Goal: Task Accomplishment & Management: Manage account settings

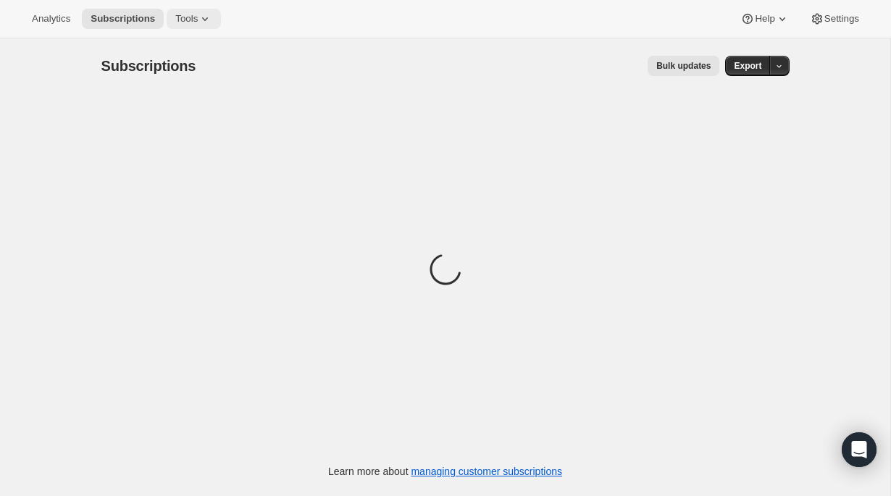
click at [196, 12] on button "Tools" at bounding box center [194, 19] width 54 height 20
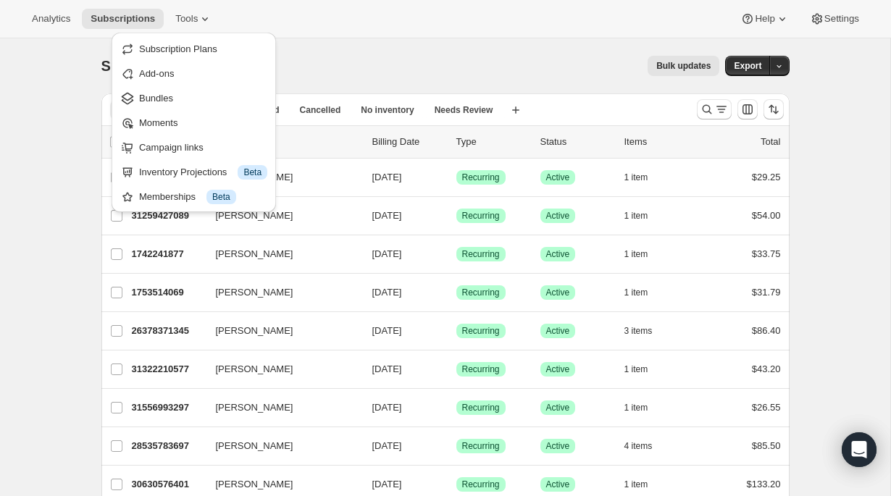
click at [54, 1] on div "Analytics Subscriptions Tools Help Settings" at bounding box center [445, 19] width 891 height 38
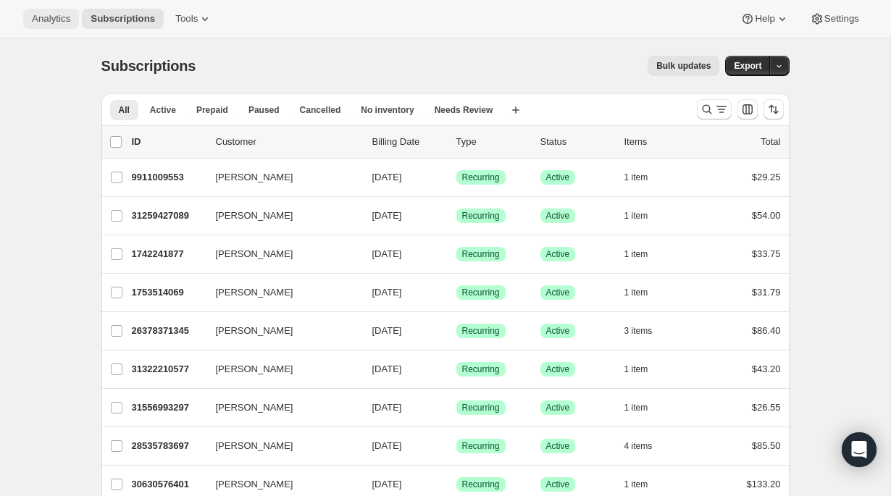
click at [54, 10] on button "Analytics" at bounding box center [51, 19] width 56 height 20
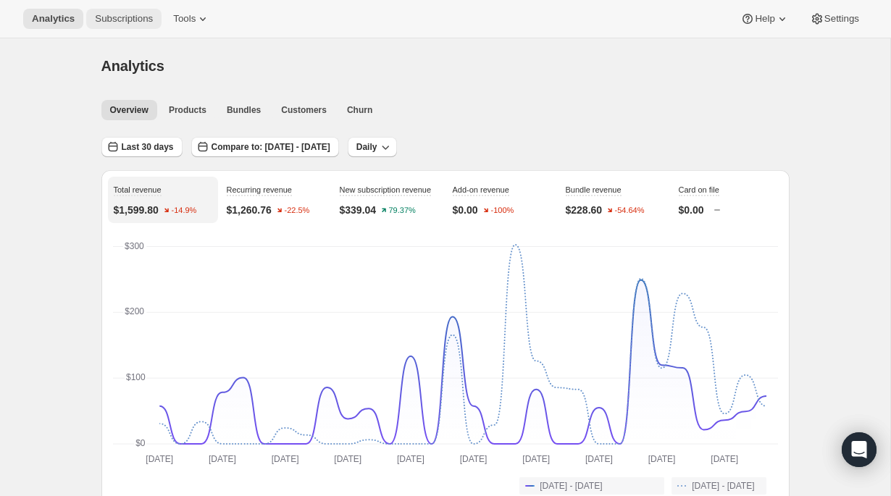
click at [114, 19] on span "Subscriptions" at bounding box center [124, 19] width 58 height 12
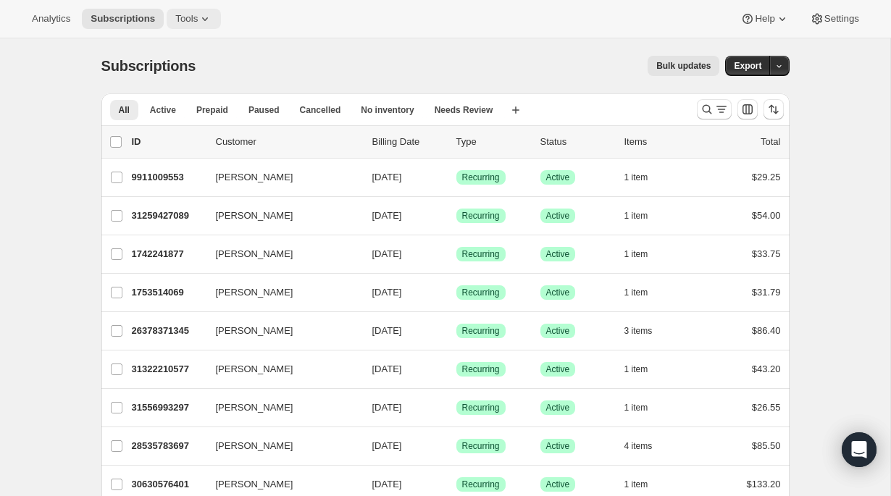
click at [185, 21] on span "Tools" at bounding box center [186, 19] width 22 height 12
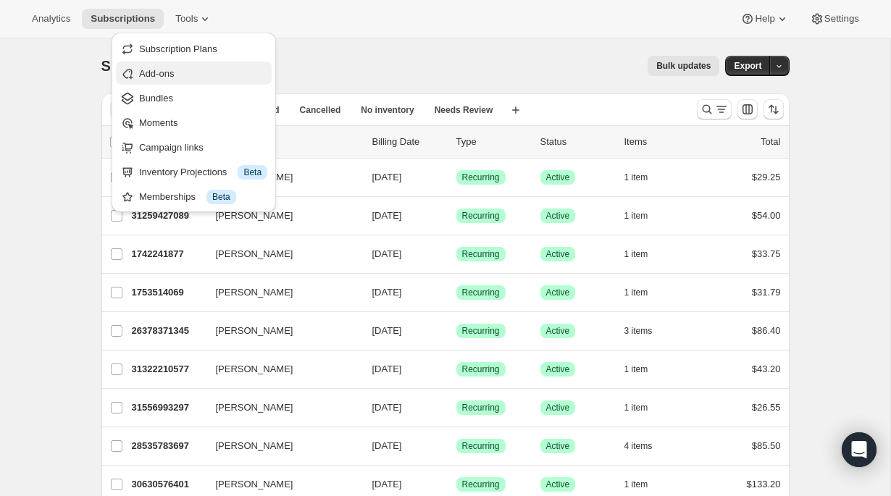
click at [169, 68] on span "Add-ons" at bounding box center [156, 73] width 35 height 11
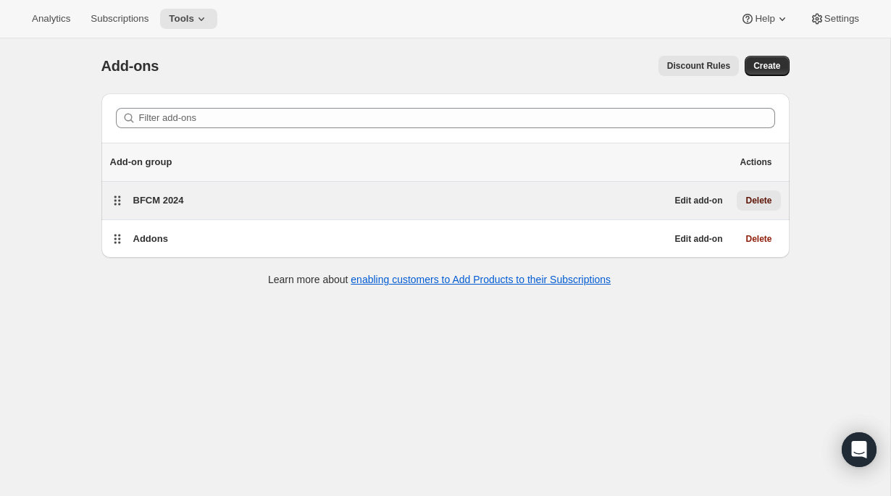
click at [758, 203] on span "Delete" at bounding box center [758, 201] width 26 height 12
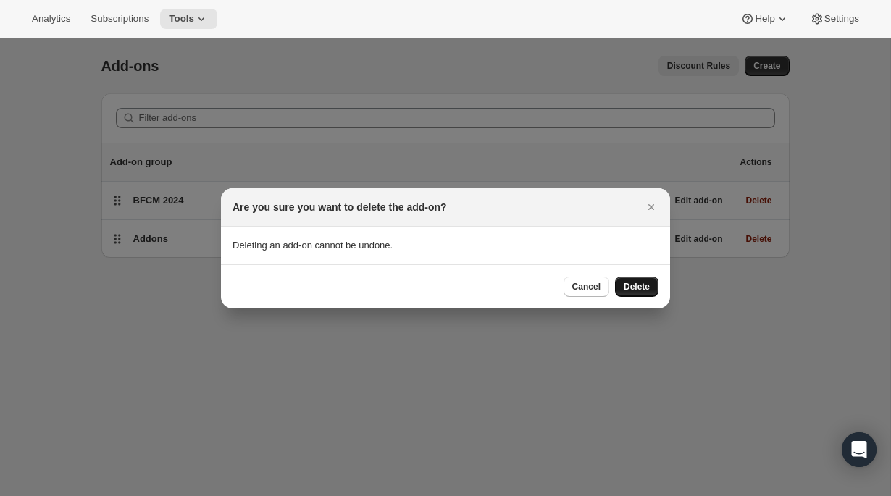
click at [631, 284] on span "Delete" at bounding box center [636, 287] width 26 height 12
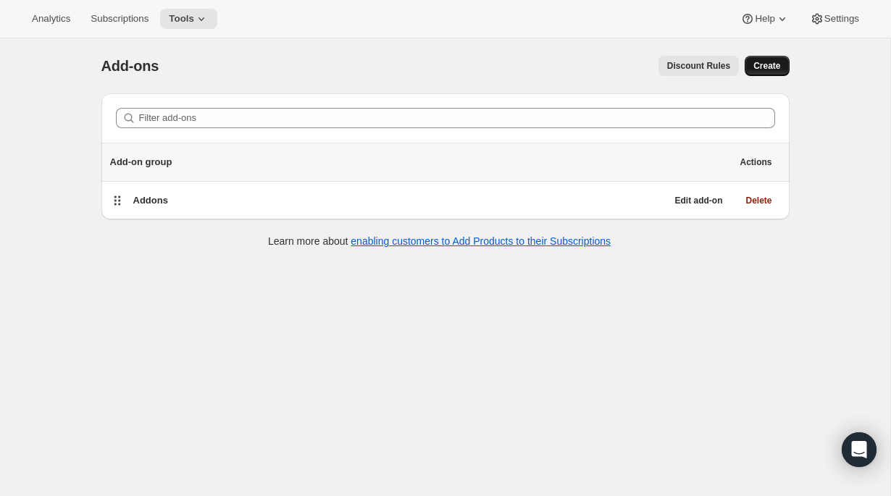
click at [762, 65] on span "Create" at bounding box center [766, 66] width 27 height 12
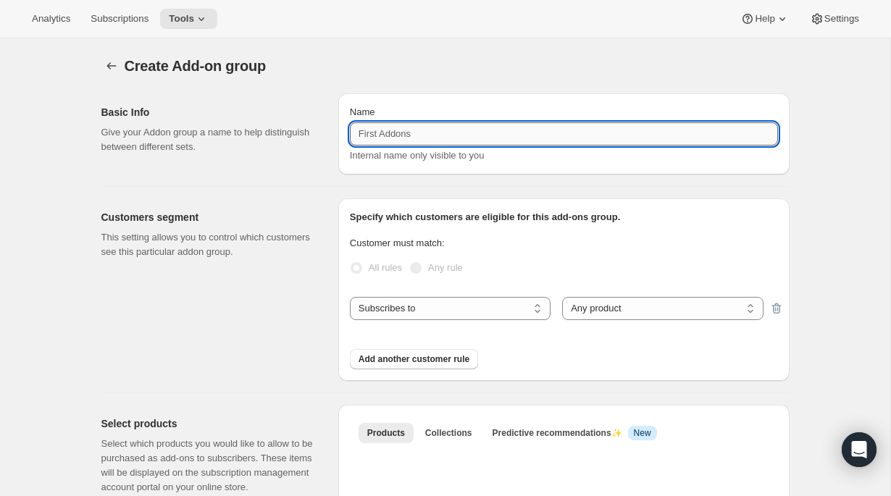
click at [451, 131] on input "Name" at bounding box center [564, 133] width 428 height 23
type input "T"
type input "50% Discounts Close to E"
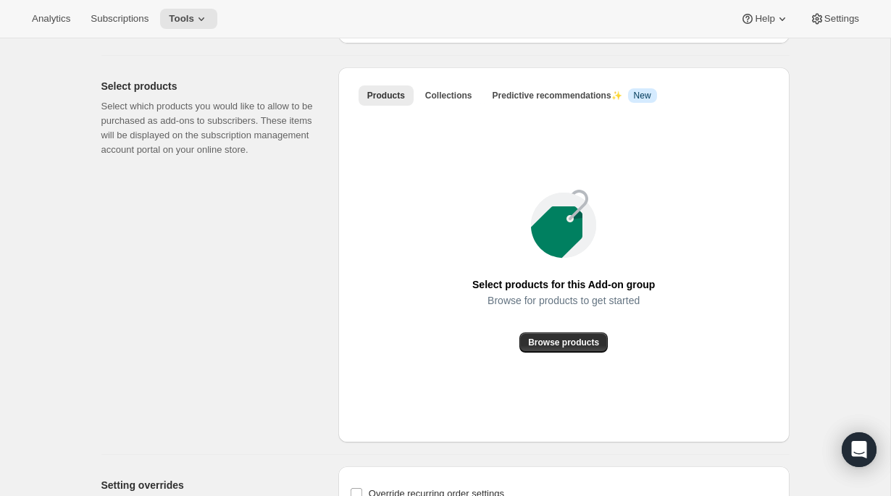
scroll to position [347, 0]
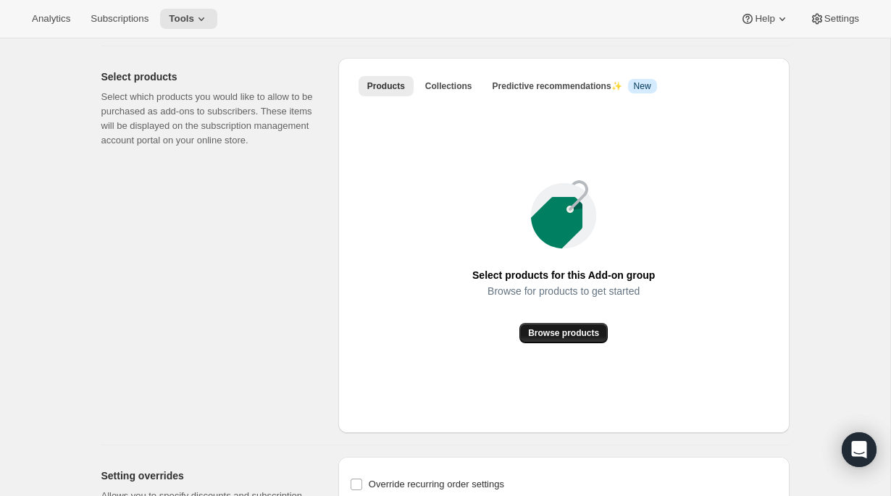
click at [544, 341] on button "Browse products" at bounding box center [563, 333] width 88 height 20
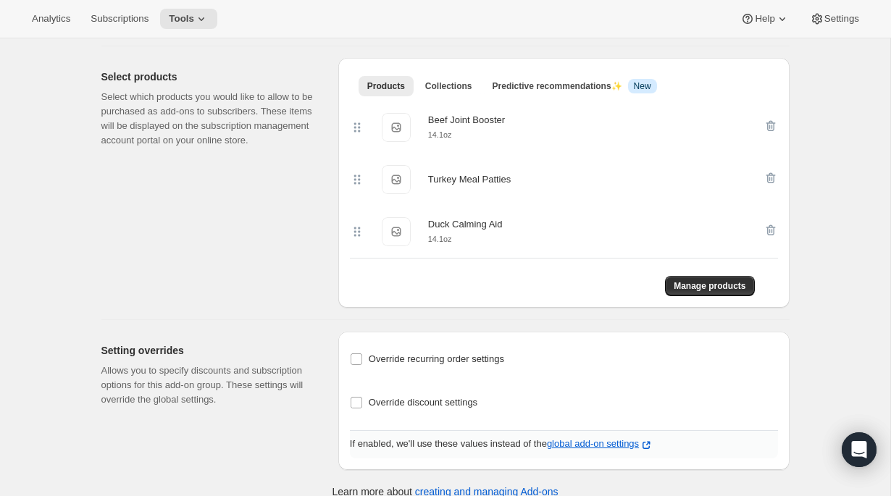
click at [480, 349] on div "Override recurring order settings Sell products within this add-on group as... …" at bounding box center [564, 386] width 428 height 87
click at [478, 354] on span "Override recurring order settings" at bounding box center [436, 359] width 135 height 14
click at [362, 354] on input "Override recurring order settings" at bounding box center [356, 359] width 12 height 12
checkbox input "true"
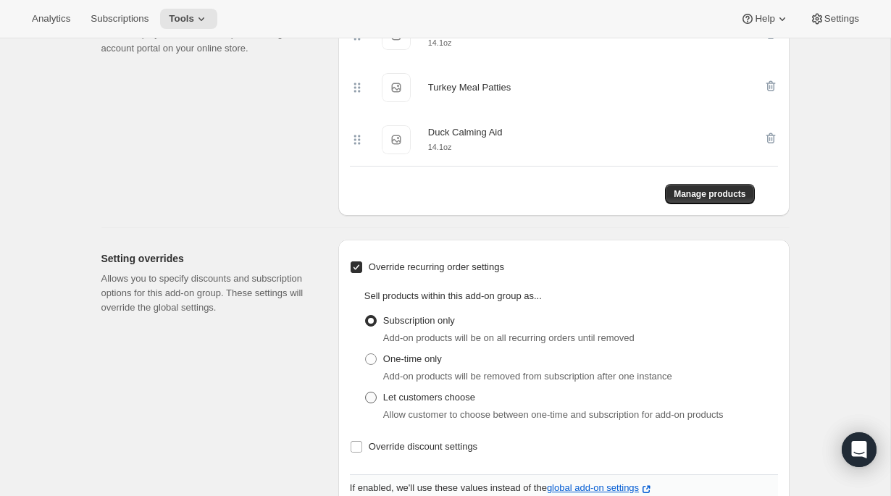
scroll to position [478, 0]
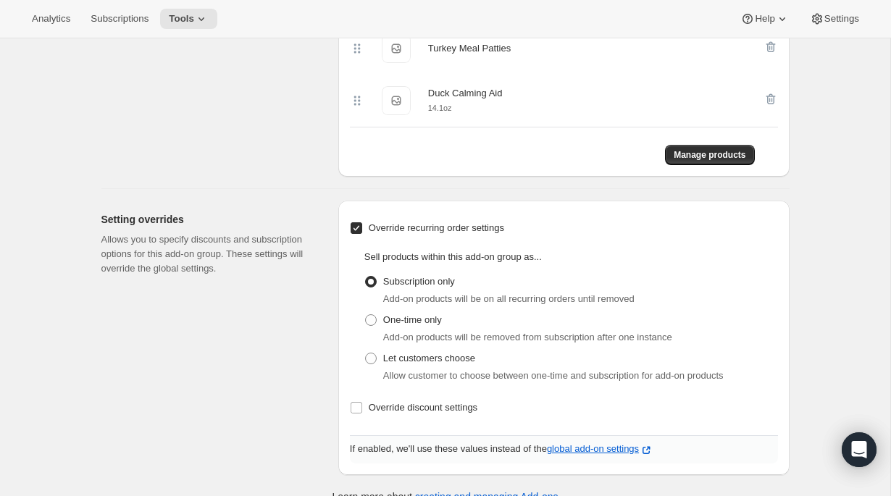
click at [421, 338] on span "Add-on products will be removed from subscription after one instance" at bounding box center [527, 337] width 289 height 11
click at [401, 325] on span "One-time only" at bounding box center [412, 319] width 59 height 11
click at [366, 315] on input "One-time only" at bounding box center [365, 314] width 1 height 1
radio input "true"
click at [409, 413] on span "Override discount settings" at bounding box center [423, 407] width 109 height 11
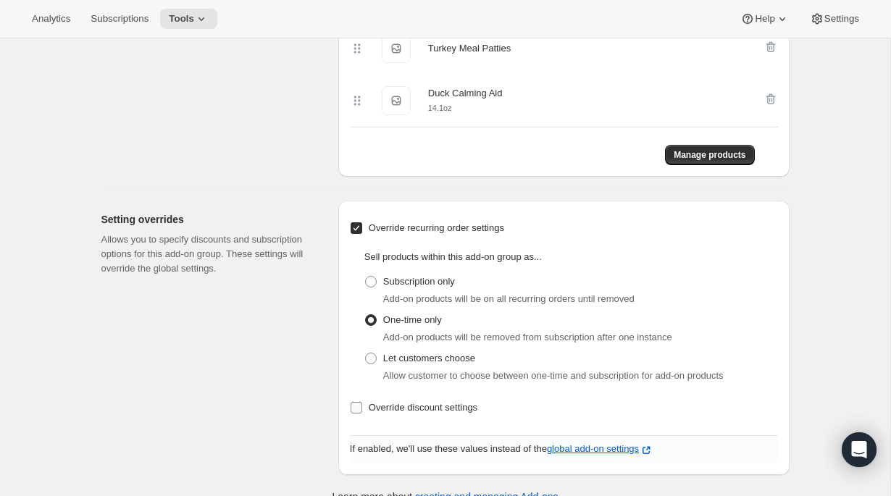
click at [362, 413] on input "Override discount settings" at bounding box center [356, 408] width 12 height 12
checkbox input "true"
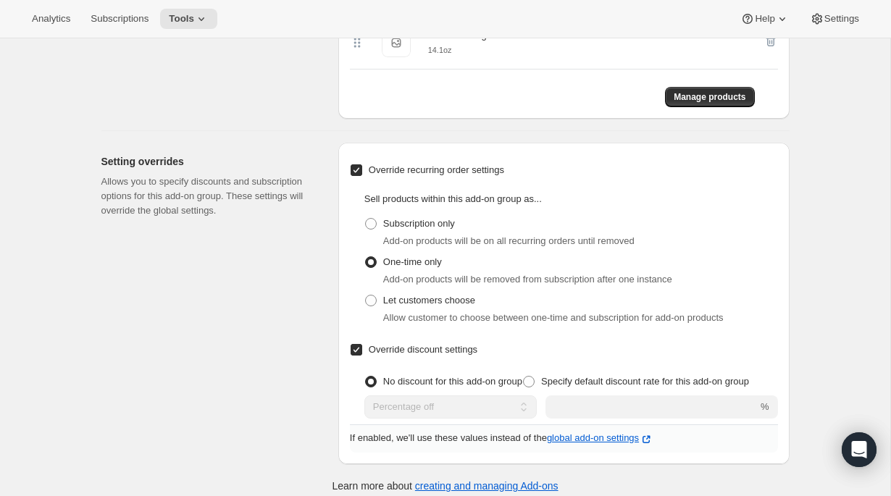
scroll to position [549, 0]
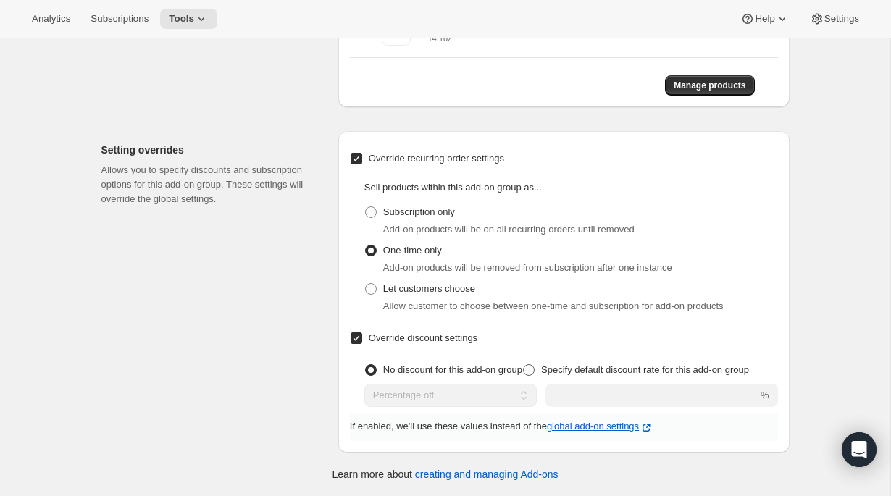
click at [592, 370] on span "Specify default discount rate for this add-on group" at bounding box center [645, 369] width 208 height 11
click at [524, 365] on input "Specify default discount rate for this add-on group" at bounding box center [523, 364] width 1 height 1
radio input "true"
click at [600, 410] on div "Override recurring order settings Sell products within this add-on group as... …" at bounding box center [564, 278] width 428 height 270
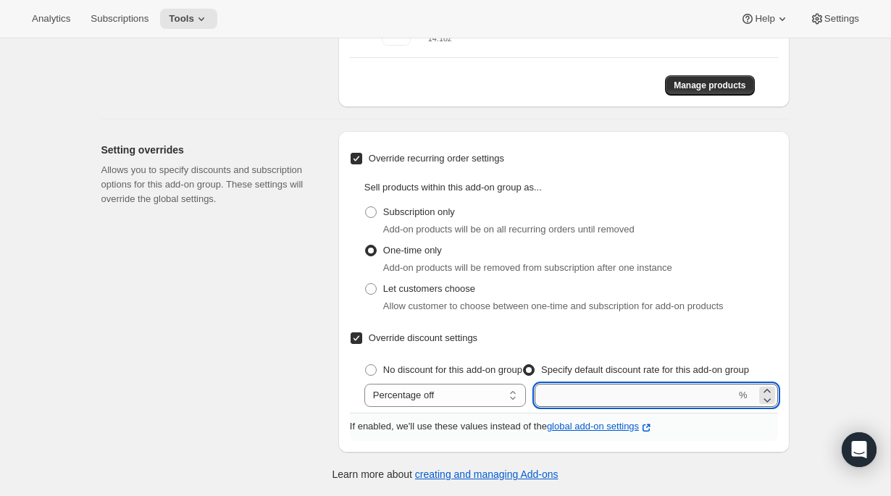
click at [613, 392] on input "integer" at bounding box center [634, 395] width 201 height 23
type input "50"
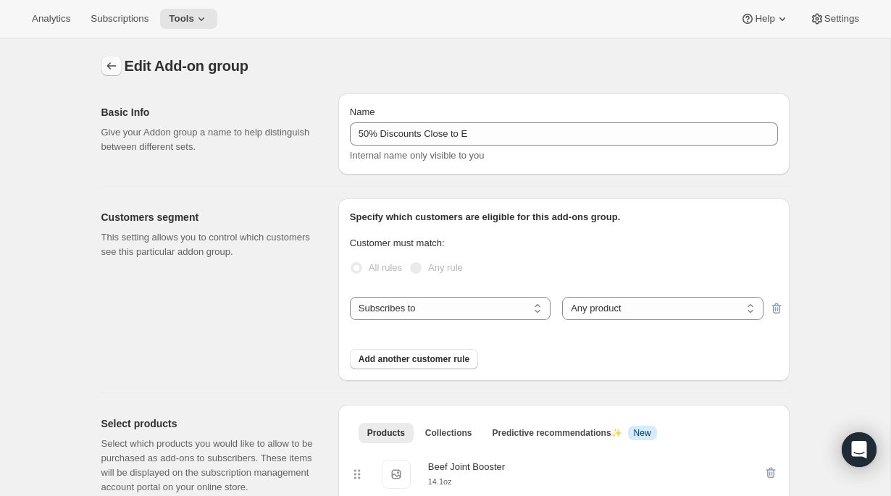
click at [115, 64] on icon "Addon groups" at bounding box center [111, 66] width 14 height 14
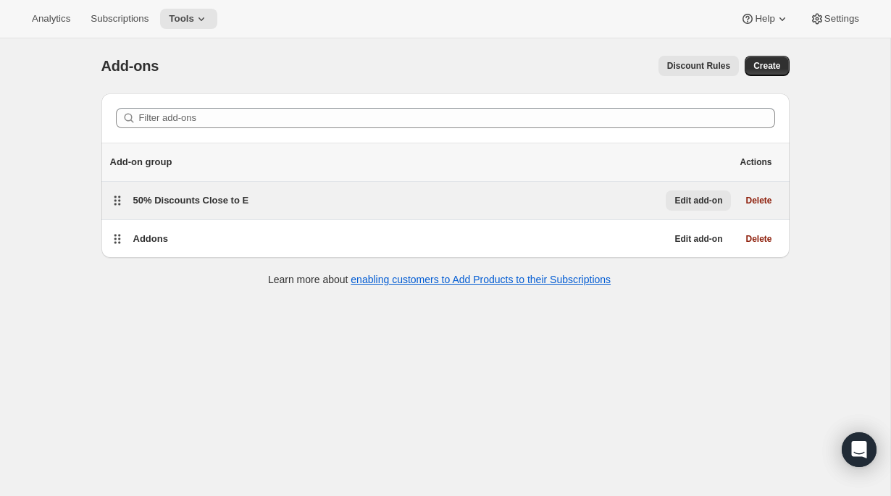
click at [703, 197] on span "Edit add-on" at bounding box center [698, 201] width 48 height 12
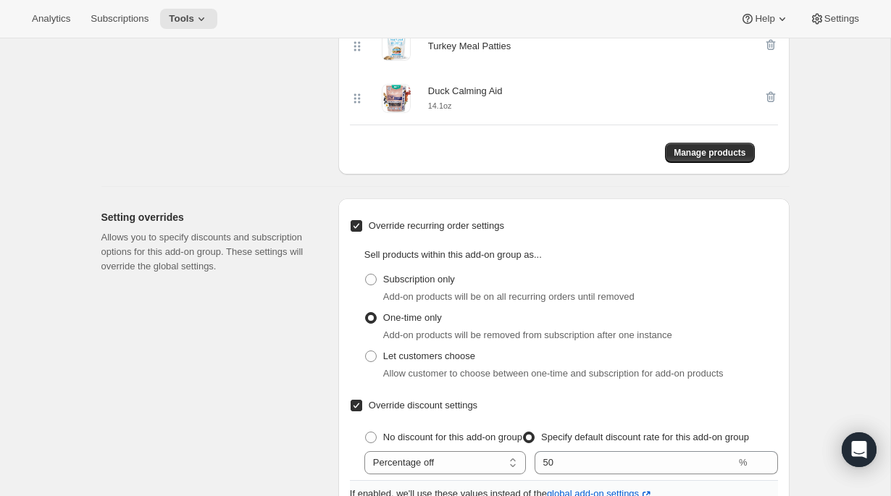
scroll to position [549, 0]
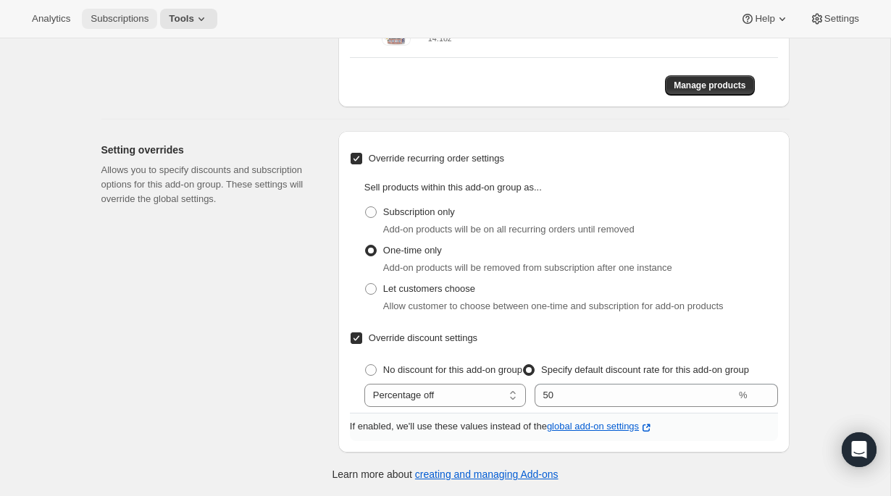
click at [122, 20] on span "Subscriptions" at bounding box center [120, 19] width 58 height 12
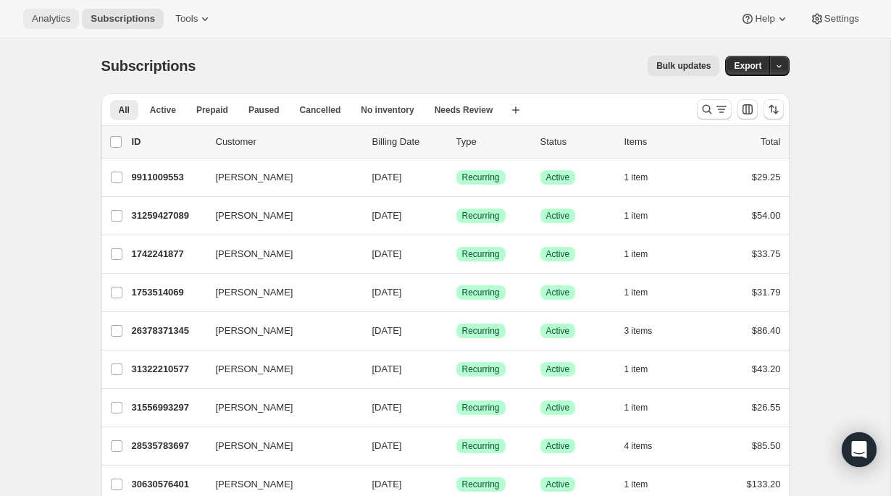
click at [64, 20] on span "Analytics" at bounding box center [51, 19] width 38 height 12
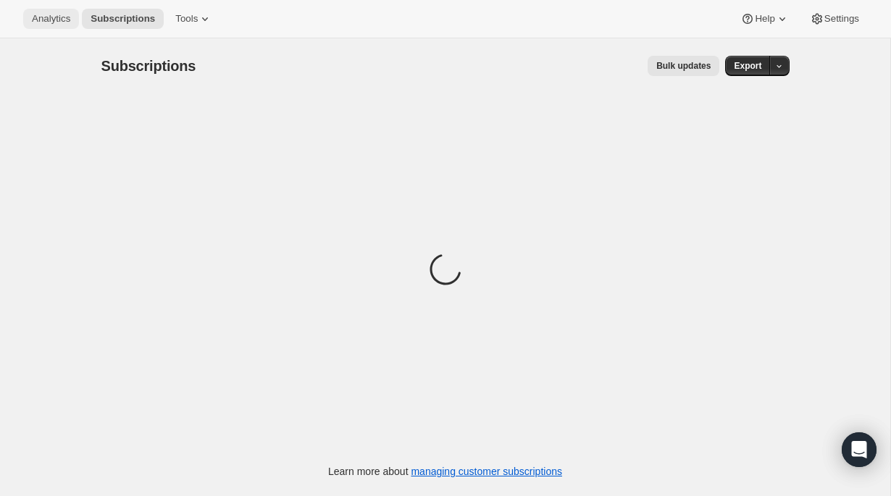
click at [70, 24] on span "Analytics" at bounding box center [51, 19] width 38 height 12
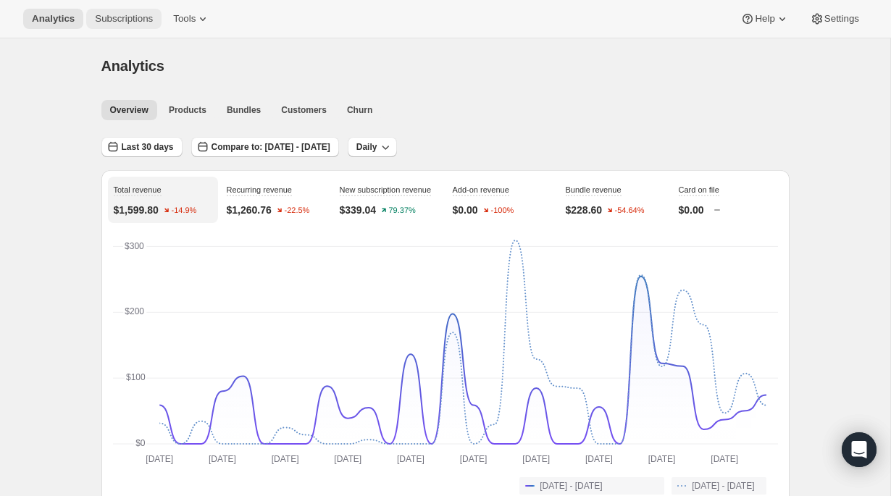
click at [131, 26] on button "Subscriptions" at bounding box center [123, 19] width 75 height 20
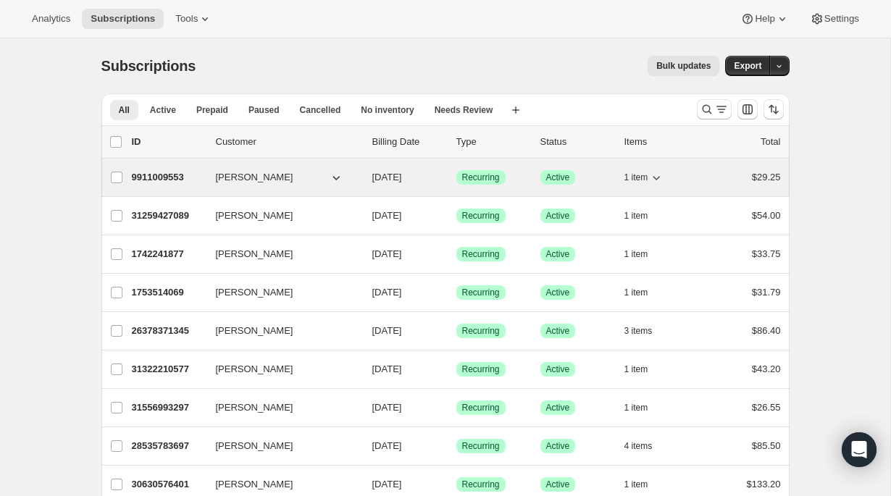
click at [322, 177] on button "[PERSON_NAME]" at bounding box center [279, 177] width 145 height 23
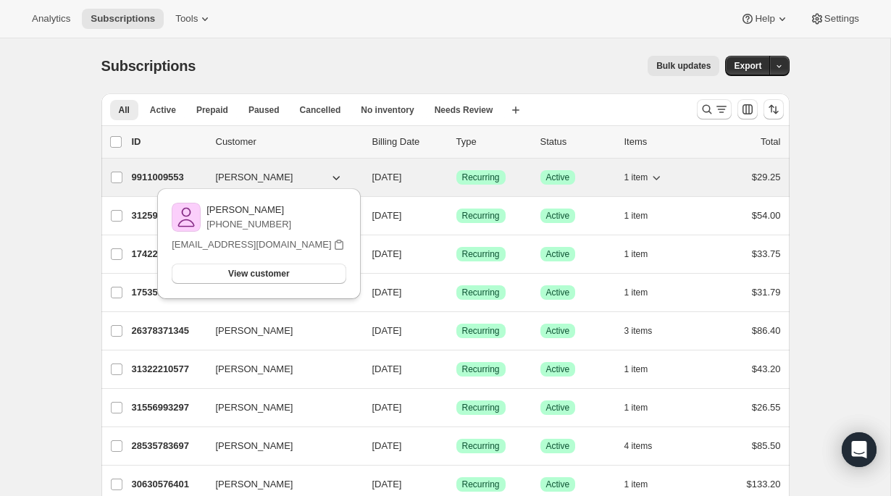
click at [324, 177] on button "[PERSON_NAME]" at bounding box center [279, 177] width 145 height 23
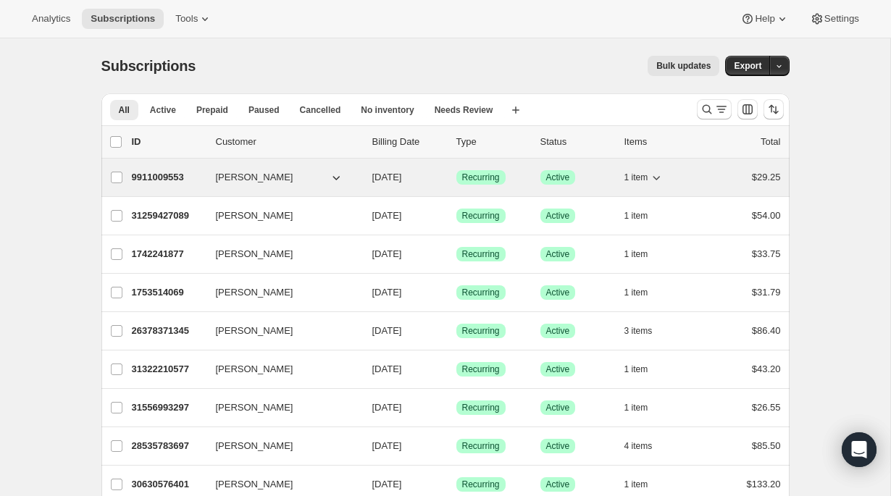
click at [650, 174] on icon "button" at bounding box center [656, 177] width 14 height 14
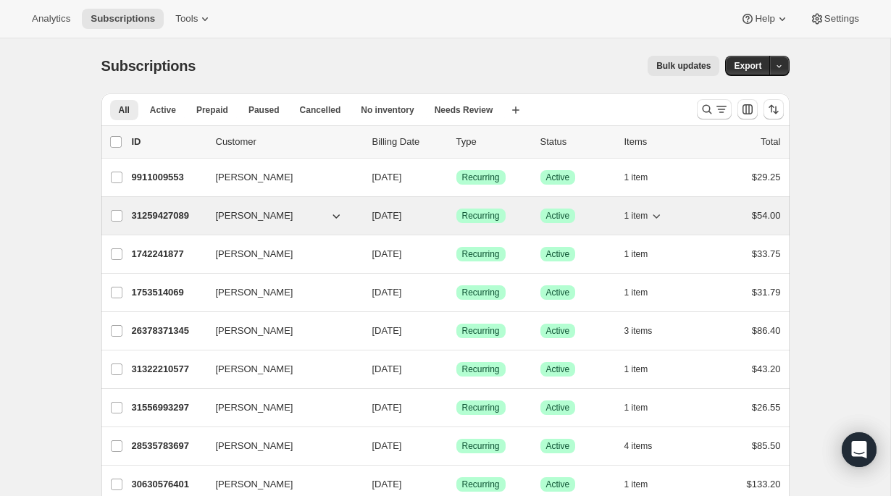
click at [668, 222] on div "1 item" at bounding box center [660, 216] width 72 height 20
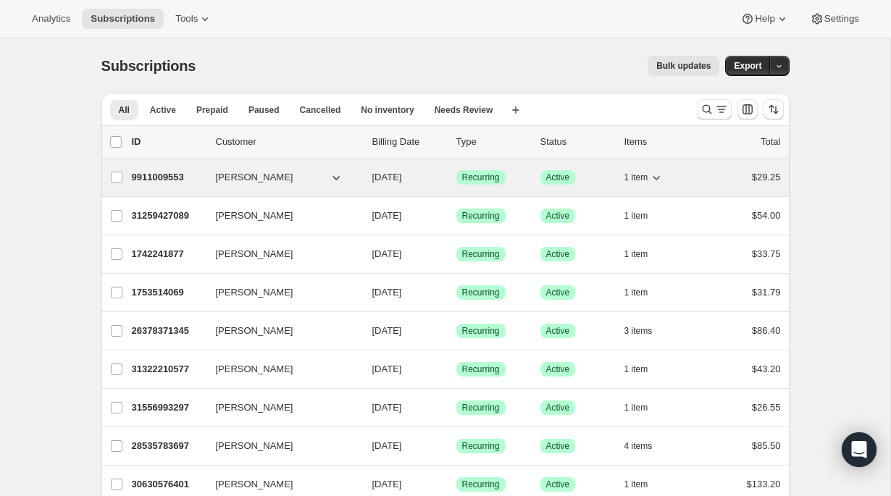
click at [659, 179] on icon "button" at bounding box center [656, 177] width 14 height 14
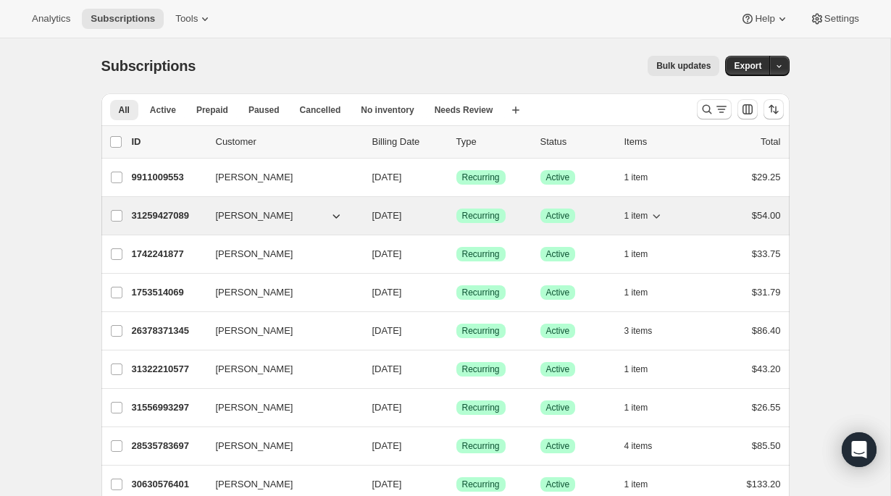
click at [660, 214] on icon "button" at bounding box center [656, 216] width 7 height 4
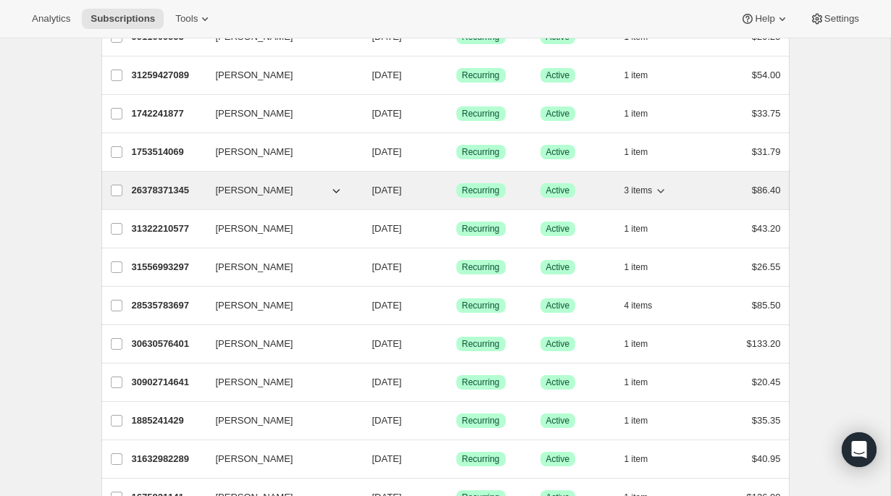
scroll to position [143, 0]
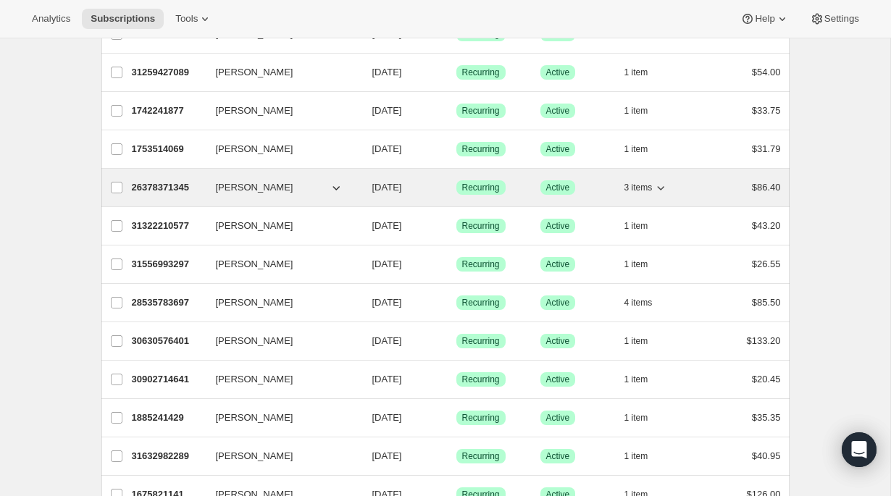
click at [662, 189] on icon "button" at bounding box center [660, 188] width 7 height 4
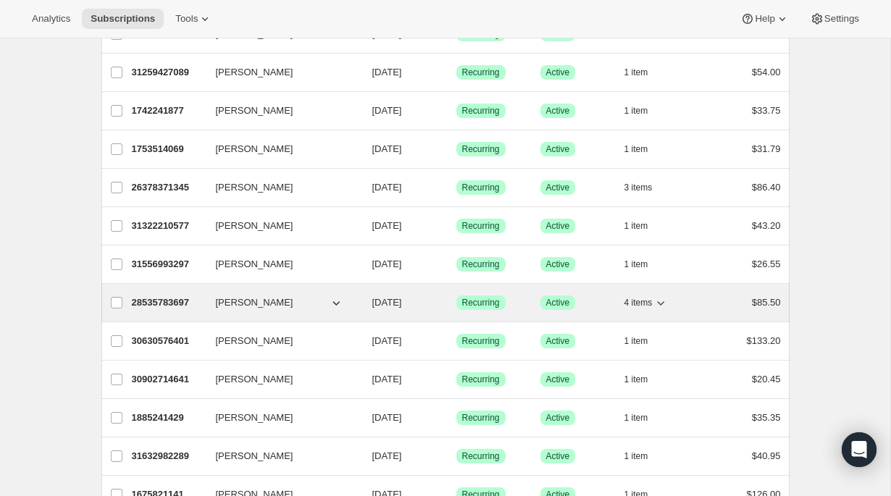
click at [663, 305] on icon "button" at bounding box center [660, 303] width 7 height 4
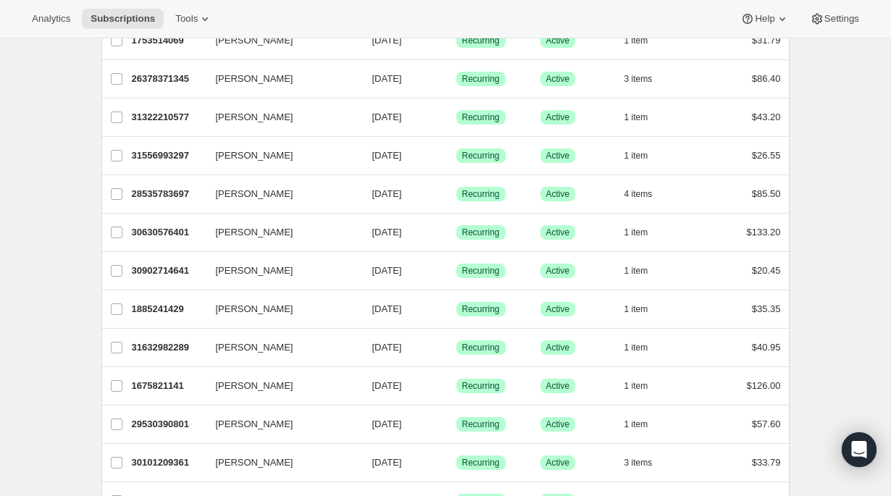
scroll to position [261, 0]
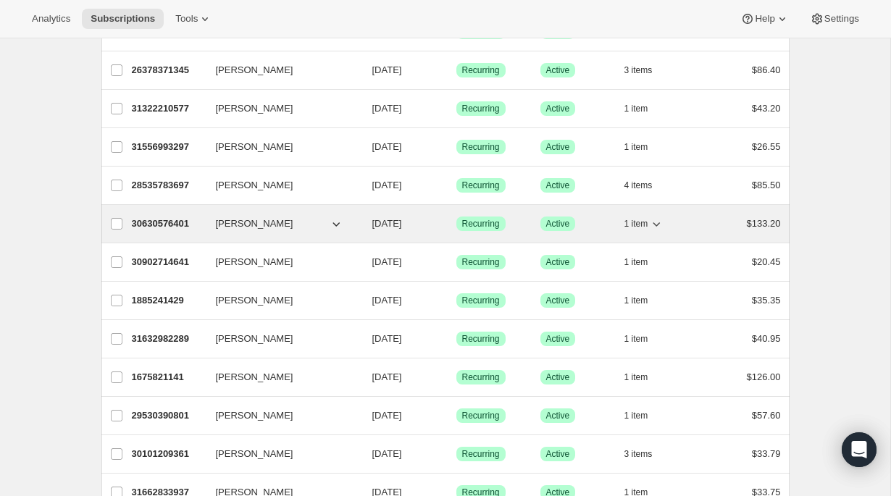
click at [659, 227] on icon "button" at bounding box center [656, 224] width 14 height 14
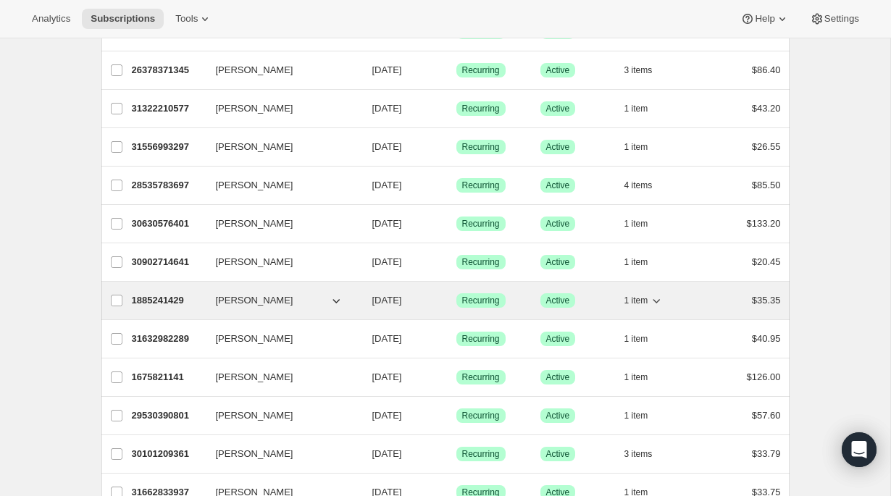
click at [662, 301] on icon "button" at bounding box center [656, 300] width 14 height 14
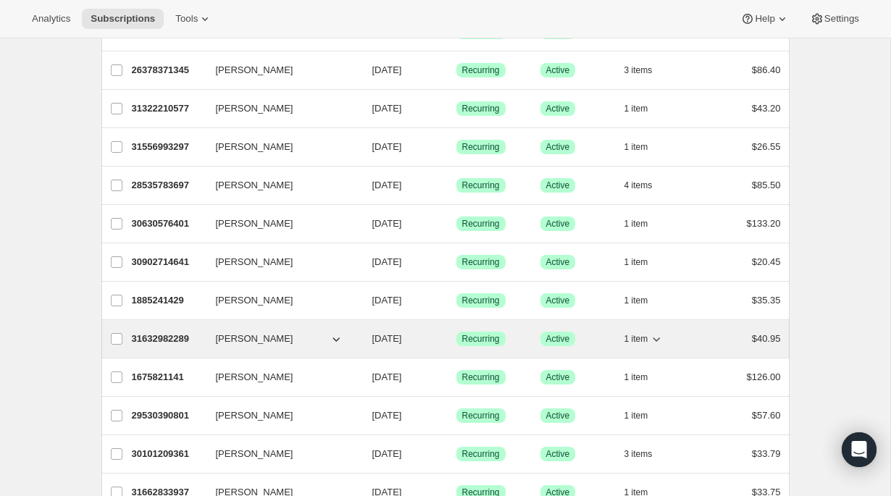
click at [660, 342] on icon "button" at bounding box center [656, 339] width 14 height 14
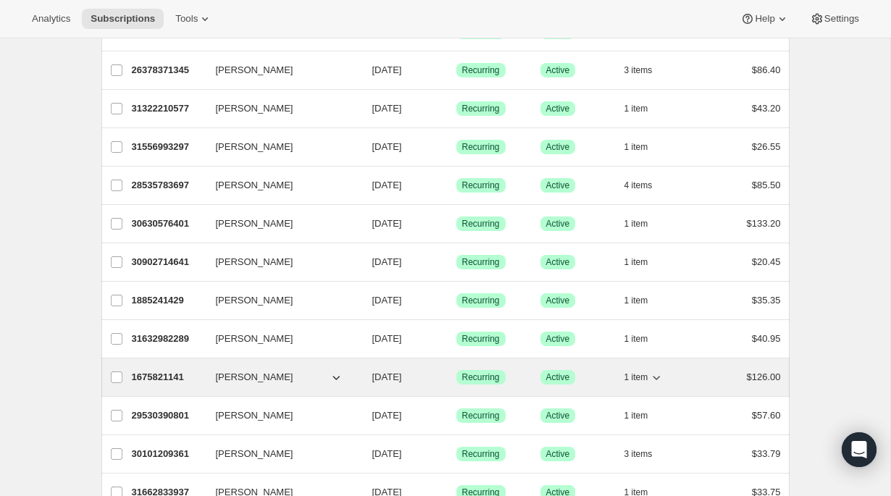
click at [658, 372] on icon "button" at bounding box center [656, 377] width 14 height 14
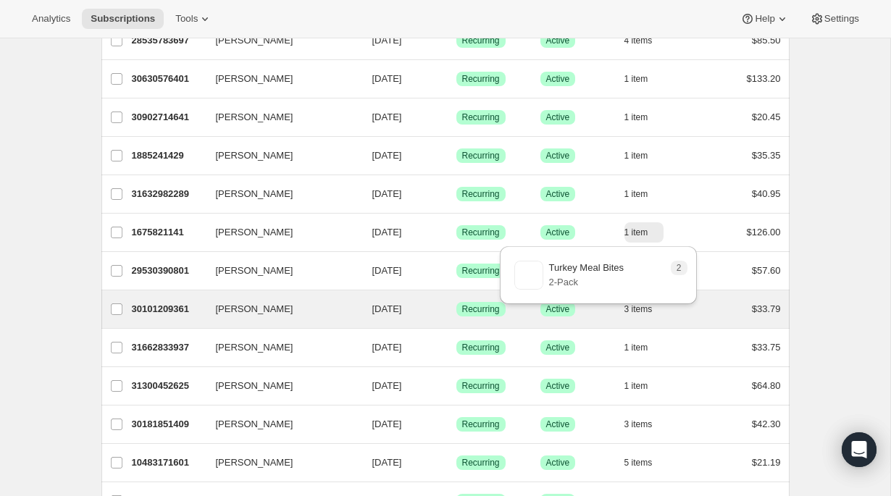
scroll to position [411, 0]
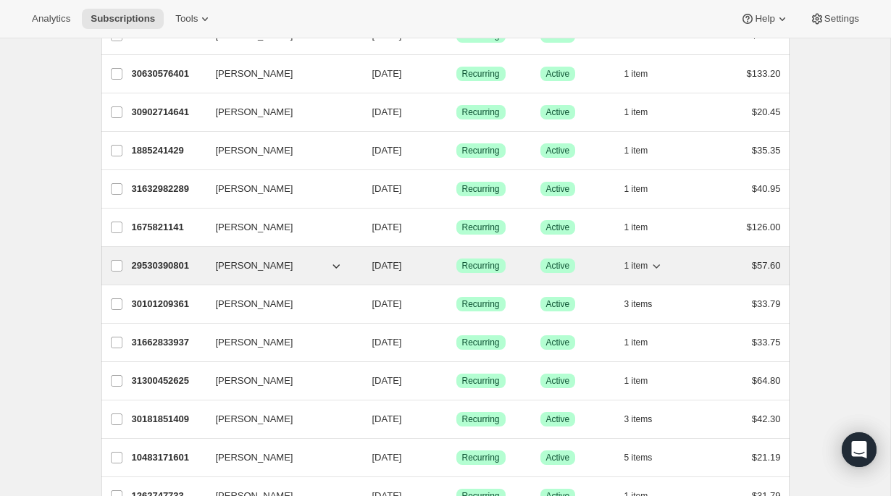
click at [657, 264] on icon "button" at bounding box center [656, 265] width 14 height 14
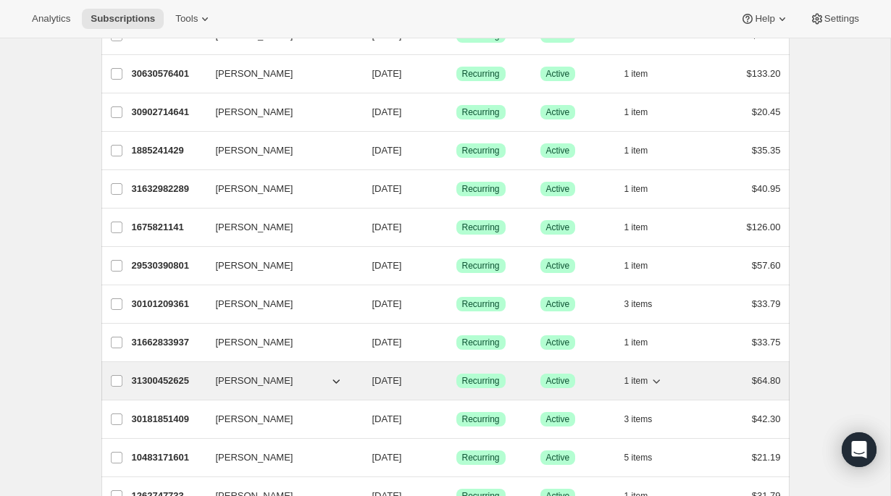
click at [661, 379] on icon "button" at bounding box center [656, 381] width 14 height 14
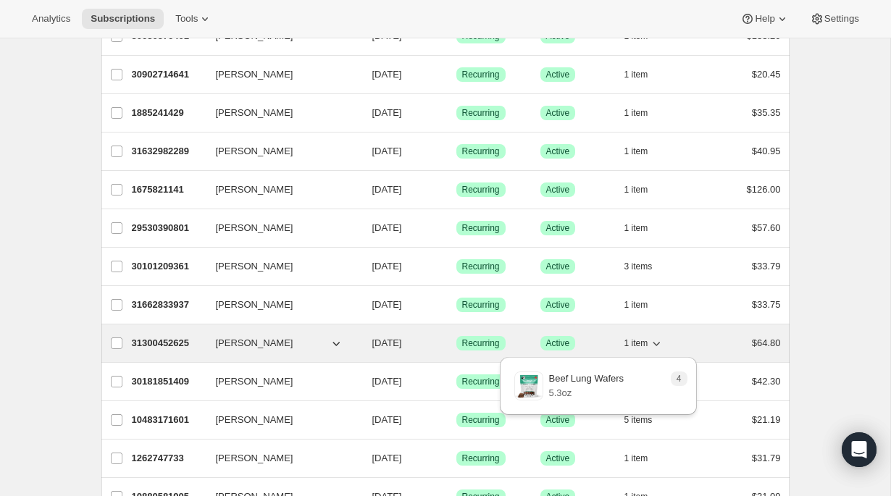
scroll to position [461, 0]
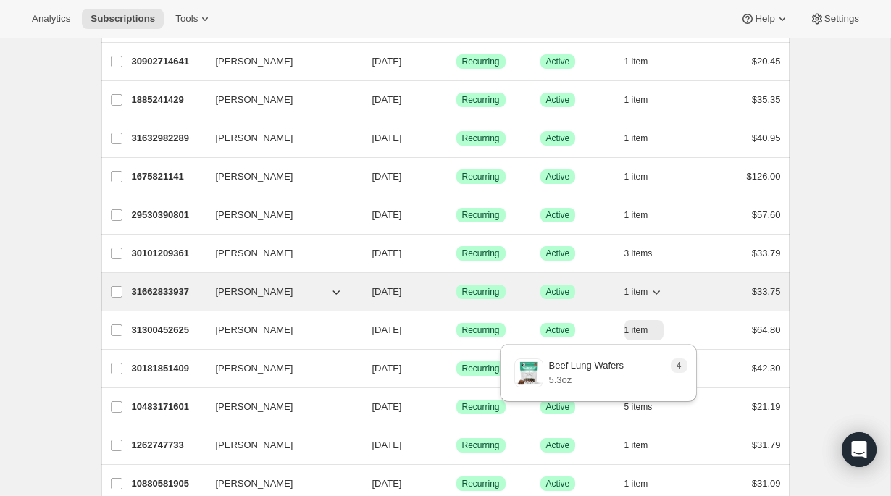
click at [664, 292] on div "1 item" at bounding box center [660, 292] width 72 height 20
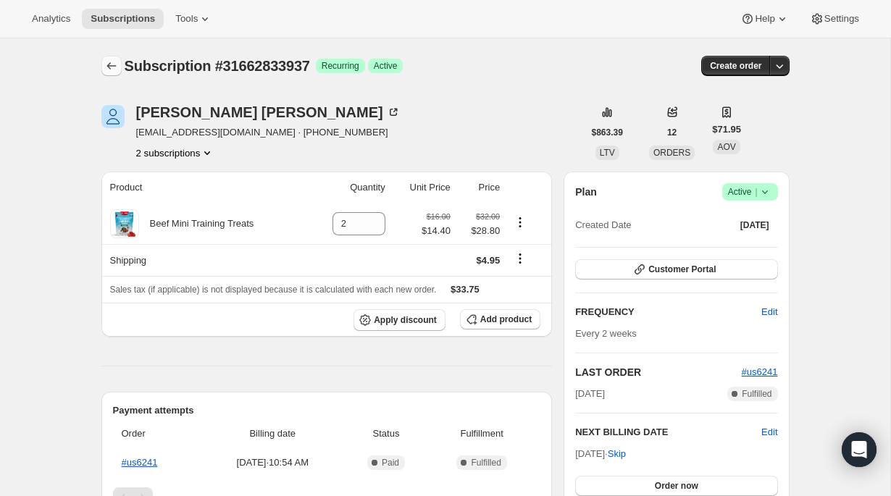
click at [104, 71] on icon "Subscriptions" at bounding box center [111, 66] width 14 height 14
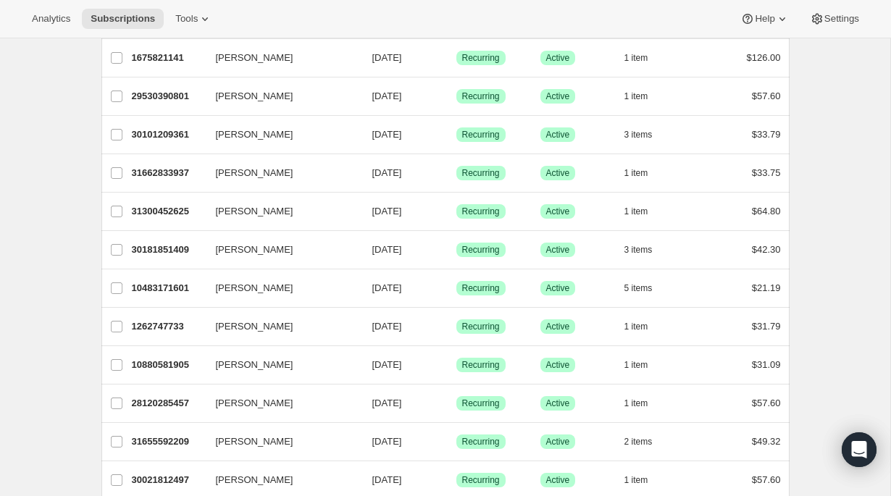
scroll to position [583, 0]
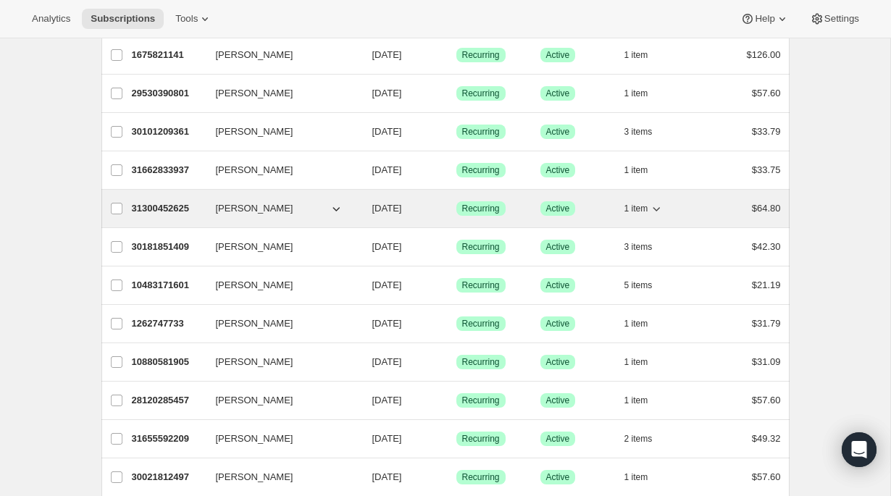
click at [657, 208] on icon "button" at bounding box center [656, 208] width 14 height 14
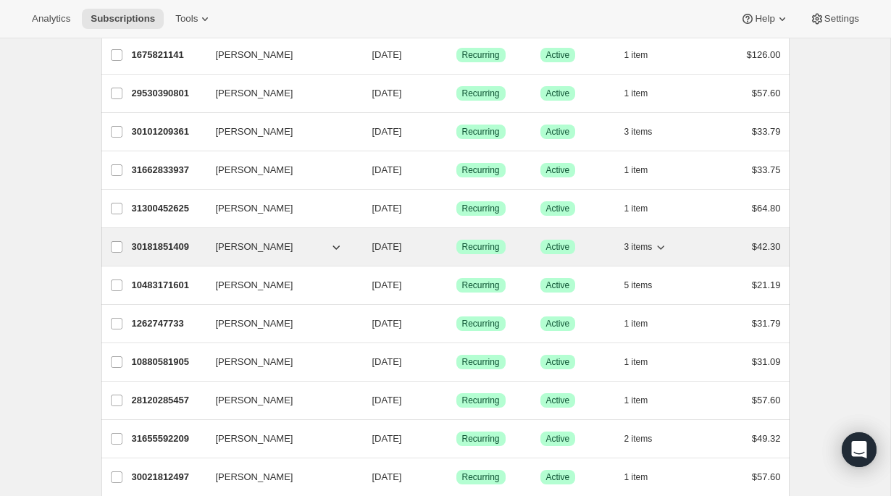
click at [664, 245] on icon "button" at bounding box center [660, 247] width 14 height 14
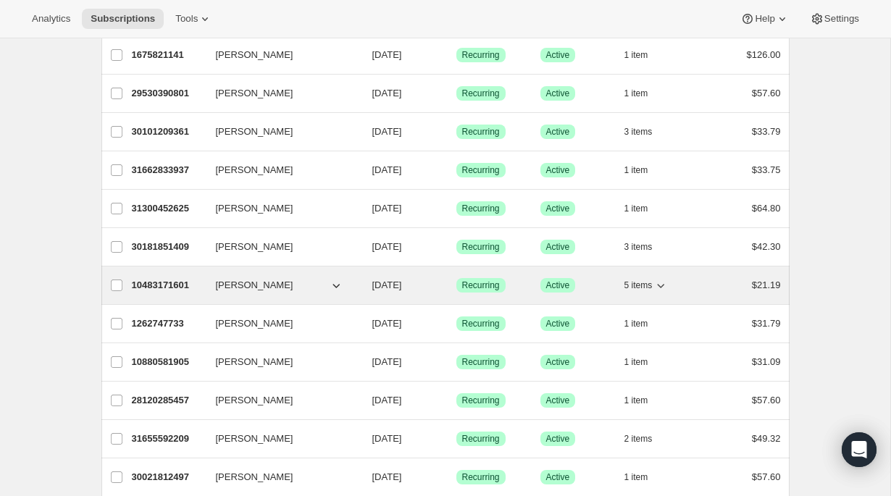
click at [667, 286] on icon "button" at bounding box center [660, 285] width 14 height 14
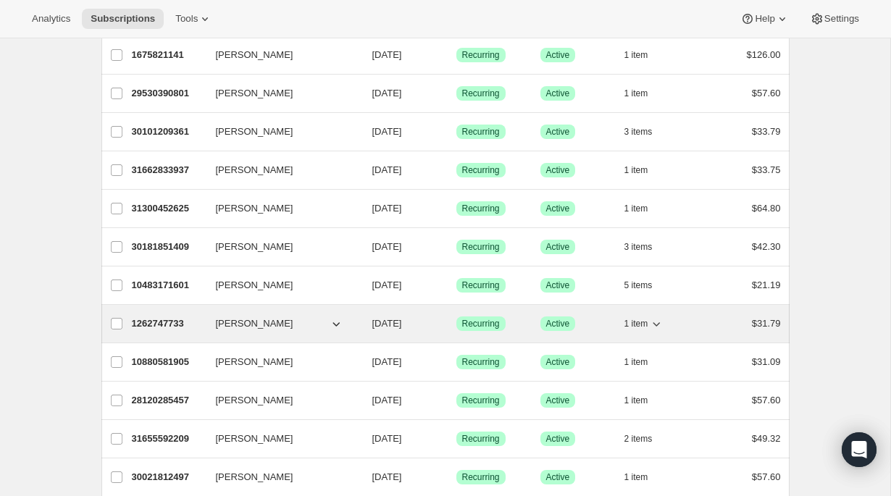
click at [658, 327] on icon "button" at bounding box center [656, 323] width 14 height 14
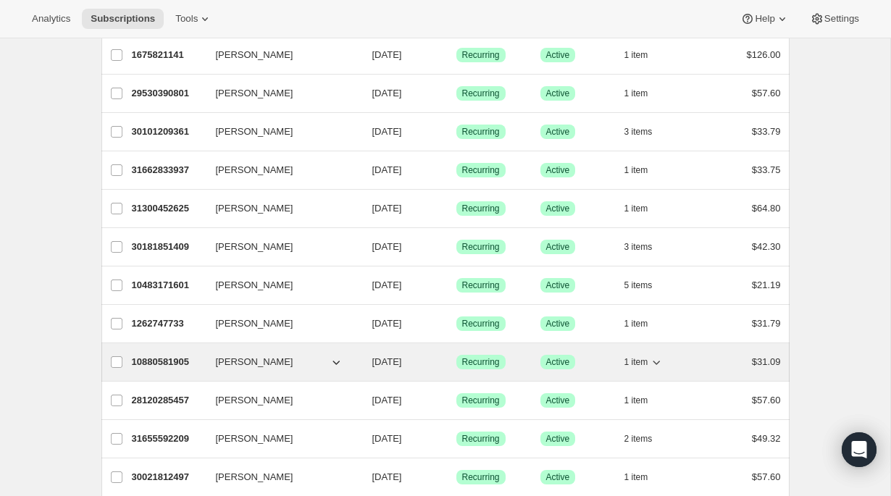
click at [655, 360] on icon "button" at bounding box center [656, 362] width 14 height 14
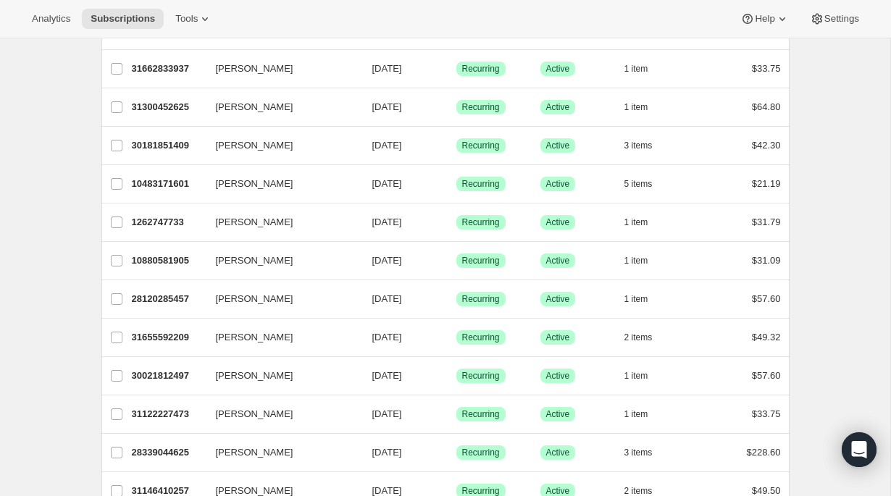
scroll to position [723, 0]
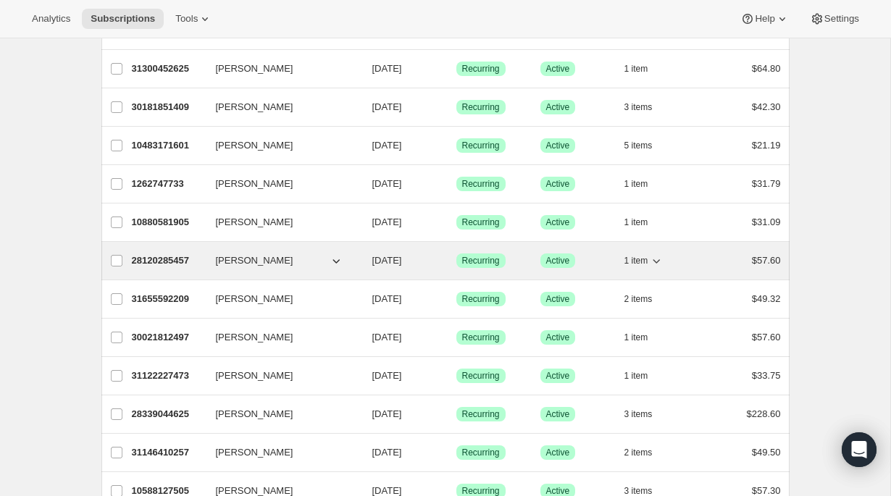
click at [660, 261] on icon "button" at bounding box center [656, 260] width 14 height 14
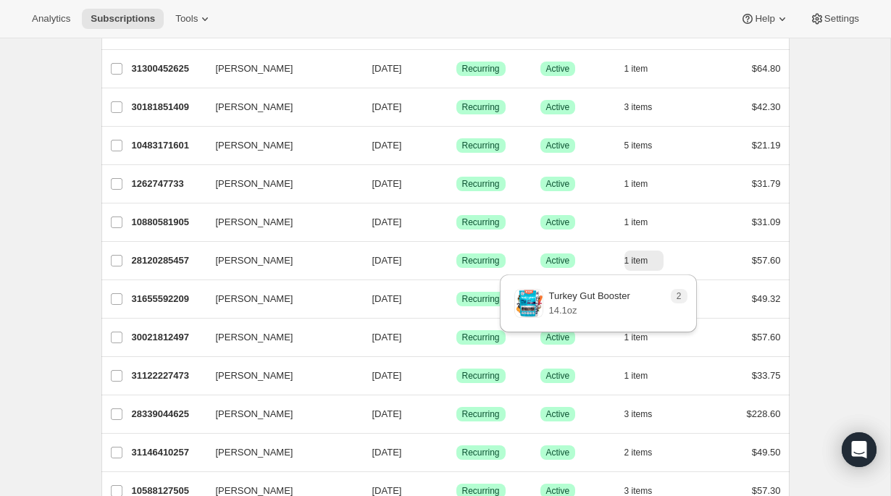
click at [803, 273] on div "Subscriptions. This page is ready Subscriptions Bulk updates More actions Bulk …" at bounding box center [445, 375] width 723 height 2119
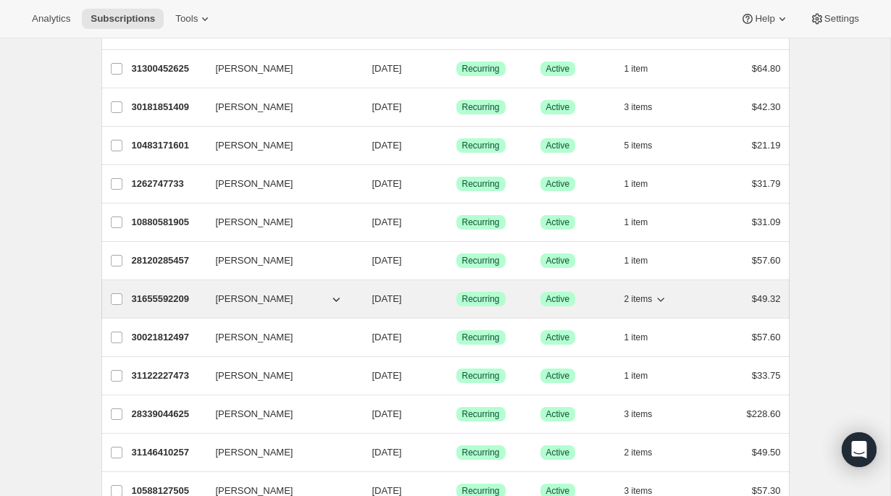
click at [665, 300] on icon "button" at bounding box center [660, 299] width 14 height 14
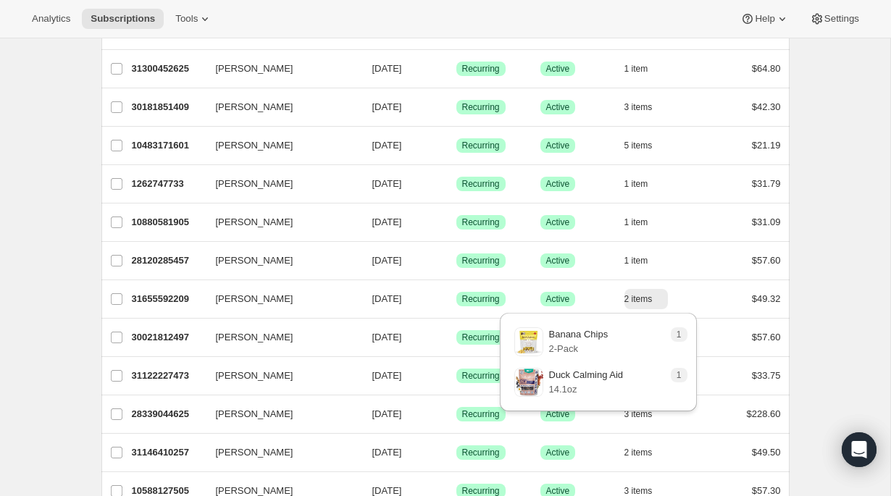
click at [852, 319] on div "Subscriptions. This page is ready Subscriptions Bulk updates More actions Bulk …" at bounding box center [445, 375] width 890 height 2119
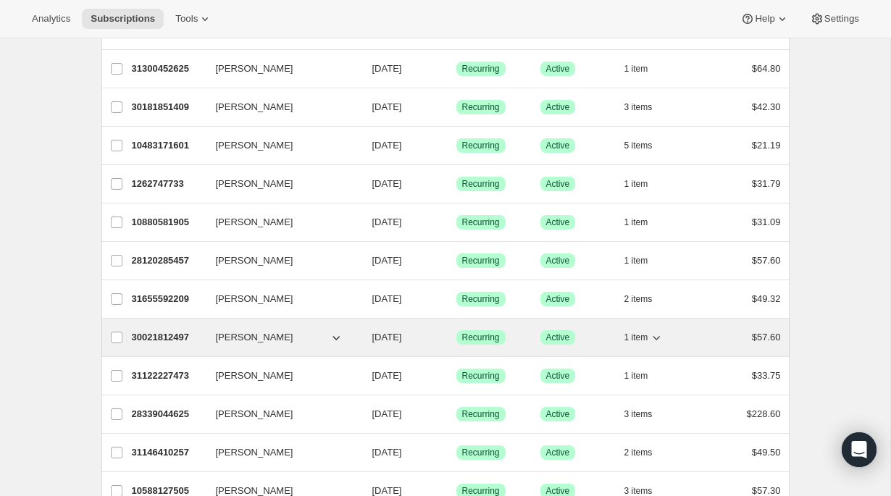
click at [660, 336] on icon "button" at bounding box center [656, 337] width 14 height 14
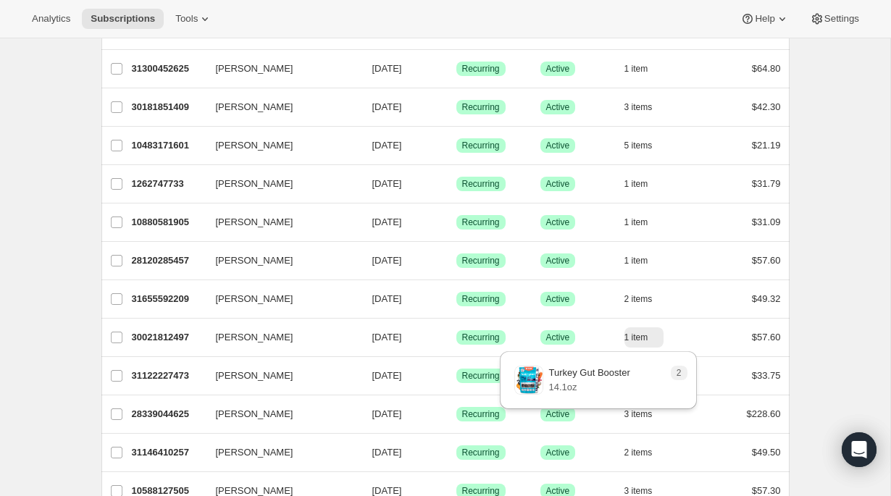
click at [827, 339] on div "Subscriptions. This page is ready Subscriptions Bulk updates More actions Bulk …" at bounding box center [445, 375] width 890 height 2119
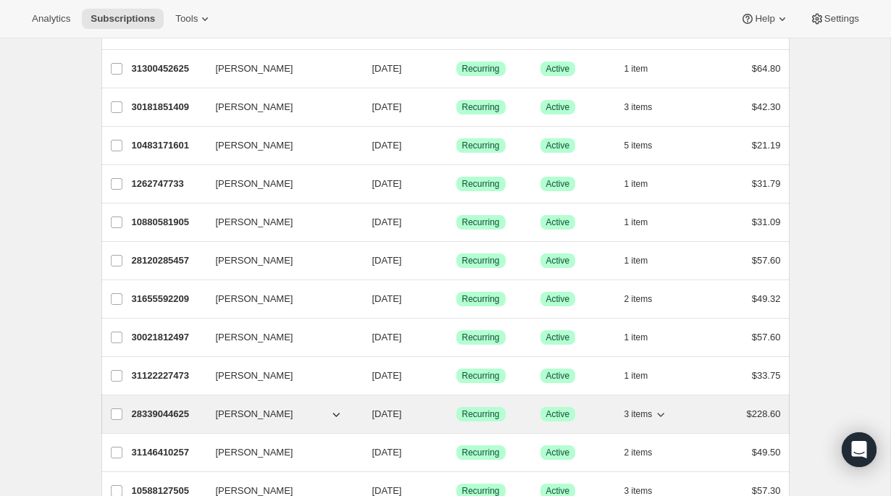
click at [665, 416] on icon "button" at bounding box center [660, 414] width 14 height 14
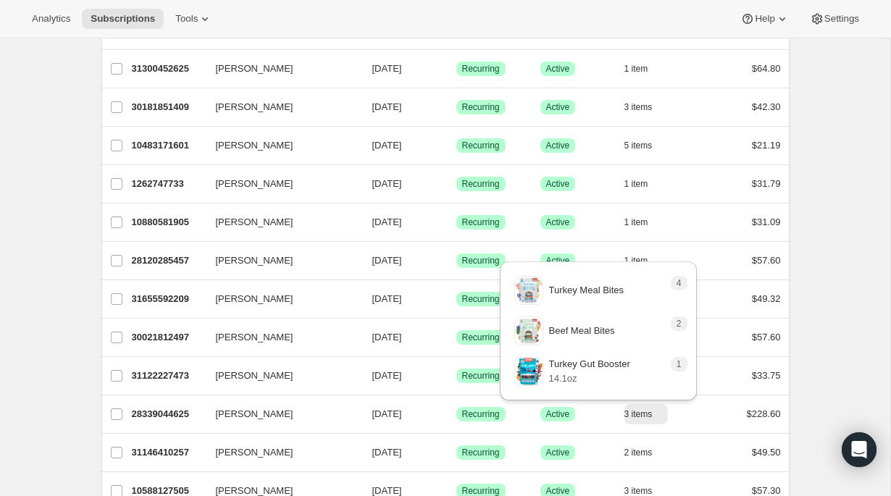
click at [799, 374] on div "Subscriptions. This page is ready Subscriptions Bulk updates More actions Bulk …" at bounding box center [445, 375] width 723 height 2119
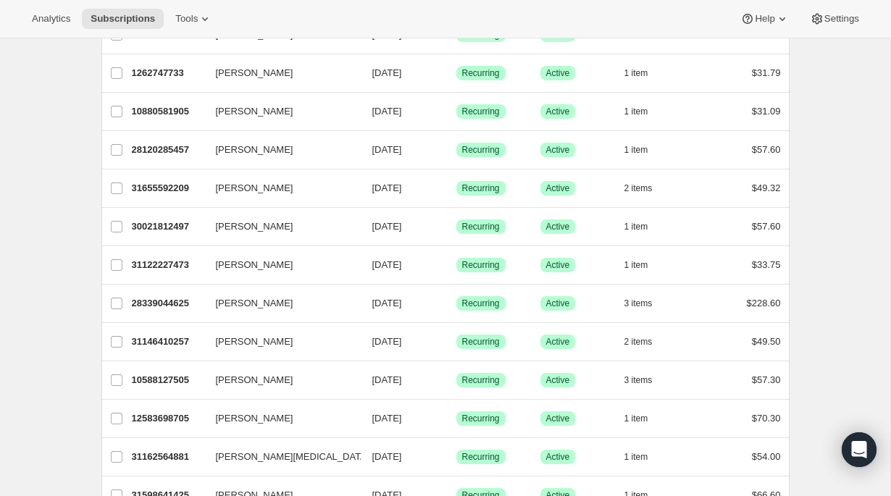
scroll to position [852, 0]
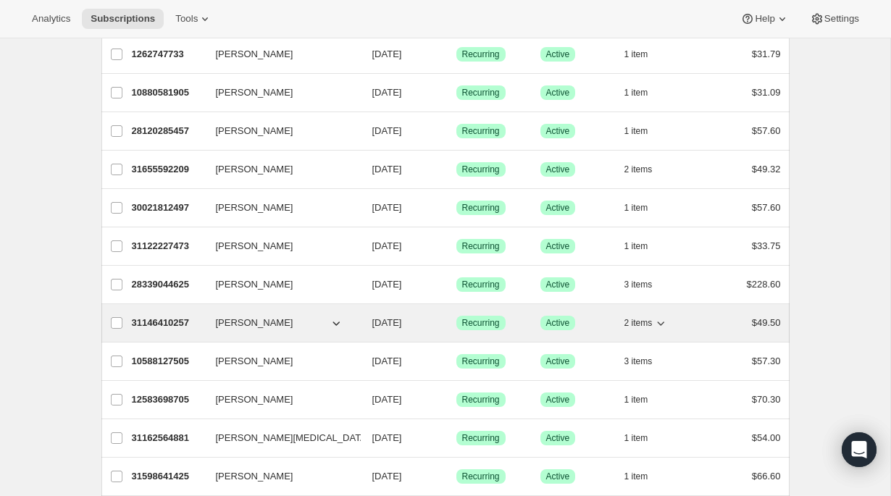
click at [667, 321] on icon "button" at bounding box center [660, 323] width 14 height 14
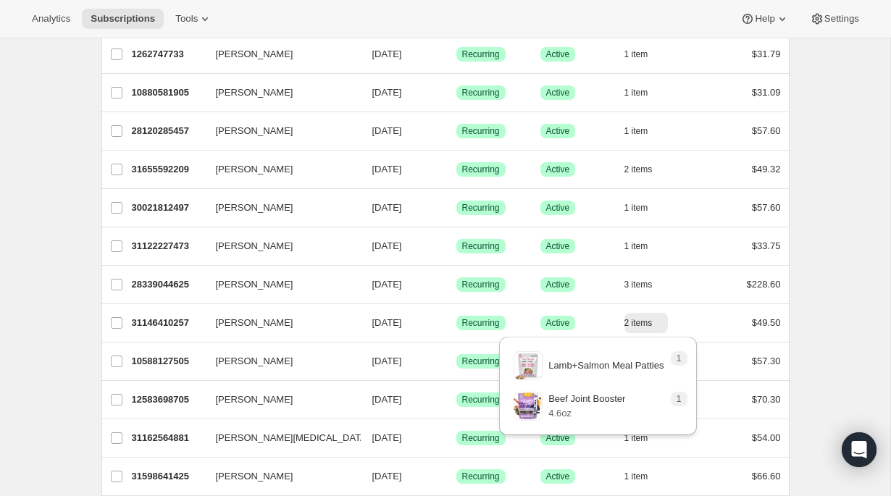
click at [809, 306] on div "Subscriptions. This page is ready Subscriptions Bulk updates More actions Bulk …" at bounding box center [445, 245] width 890 height 2119
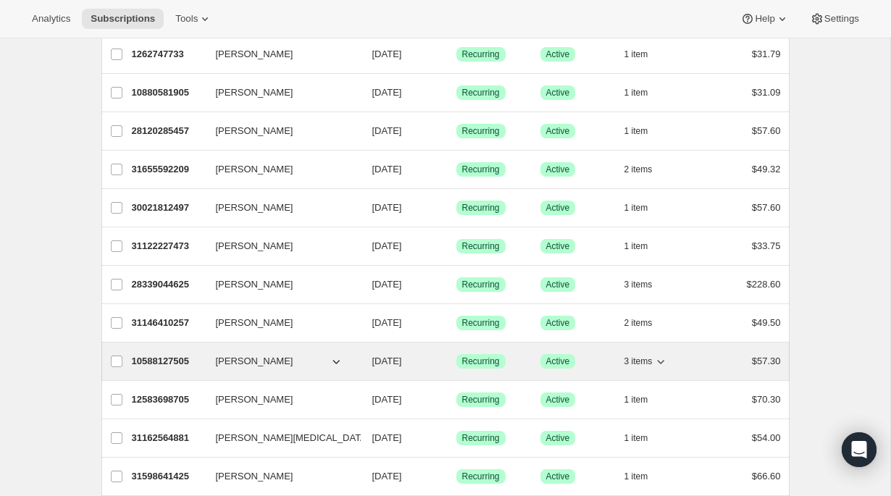
click at [663, 363] on icon "button" at bounding box center [660, 361] width 14 height 14
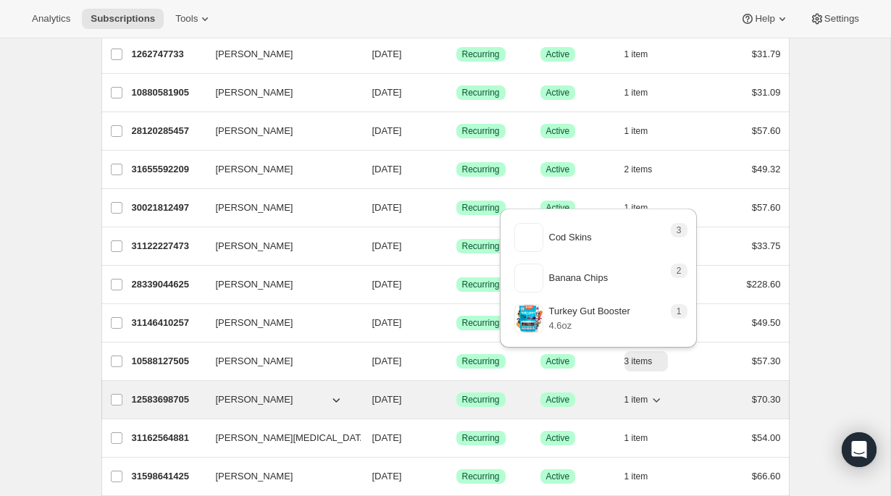
click at [662, 398] on icon "button" at bounding box center [656, 399] width 14 height 14
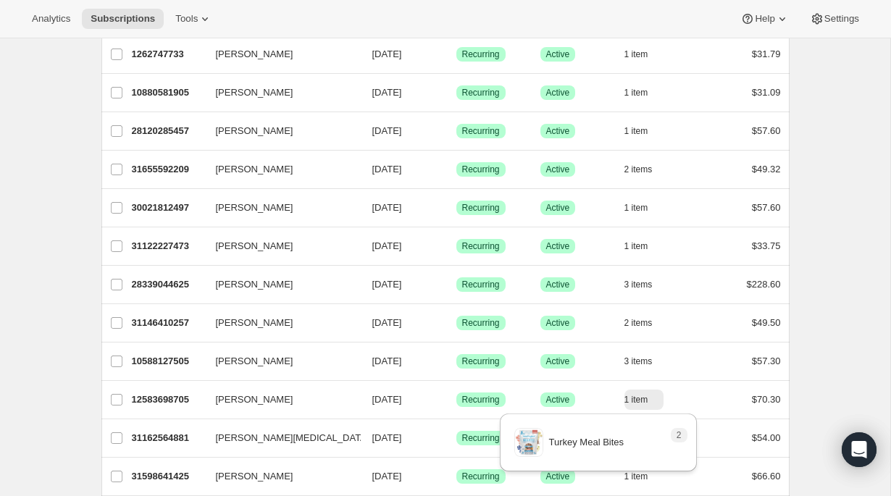
drag, startPoint x: 307, startPoint y: 290, endPoint x: 27, endPoint y: 301, distance: 280.5
click at [27, 301] on div "Subscriptions. This page is ready Subscriptions Bulk updates More actions Bulk …" at bounding box center [445, 245] width 890 height 2119
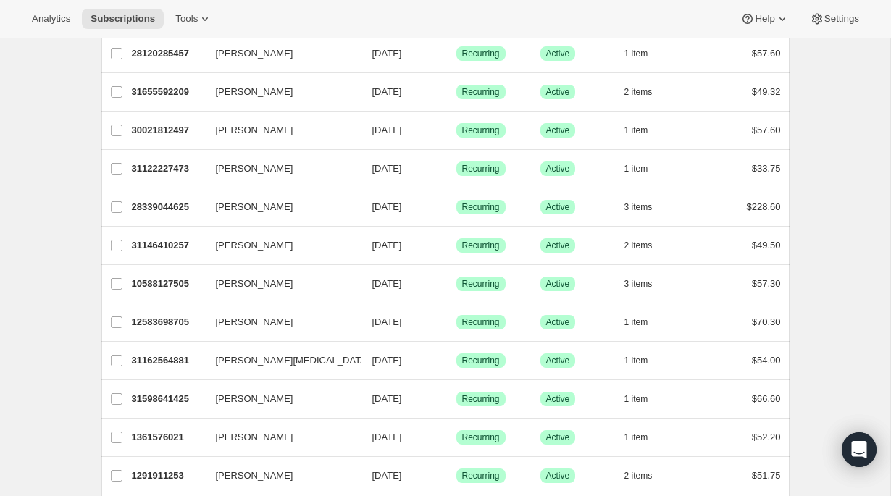
scroll to position [938, 0]
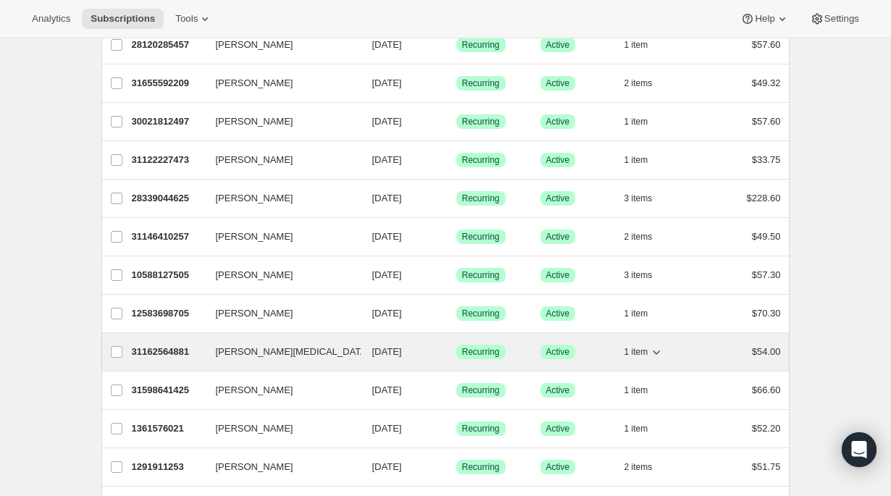
click at [660, 353] on icon "button" at bounding box center [656, 352] width 14 height 14
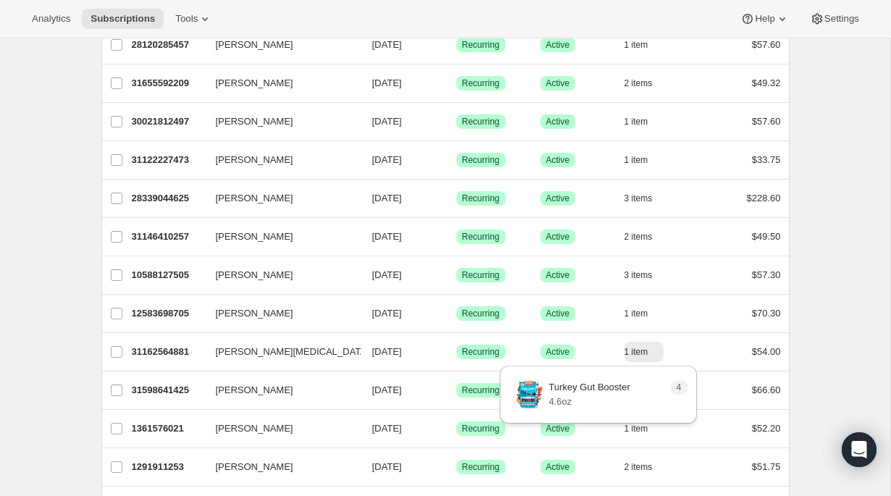
click at [816, 356] on div "Subscriptions. This page is ready Subscriptions Bulk updates More actions Bulk …" at bounding box center [445, 159] width 890 height 2119
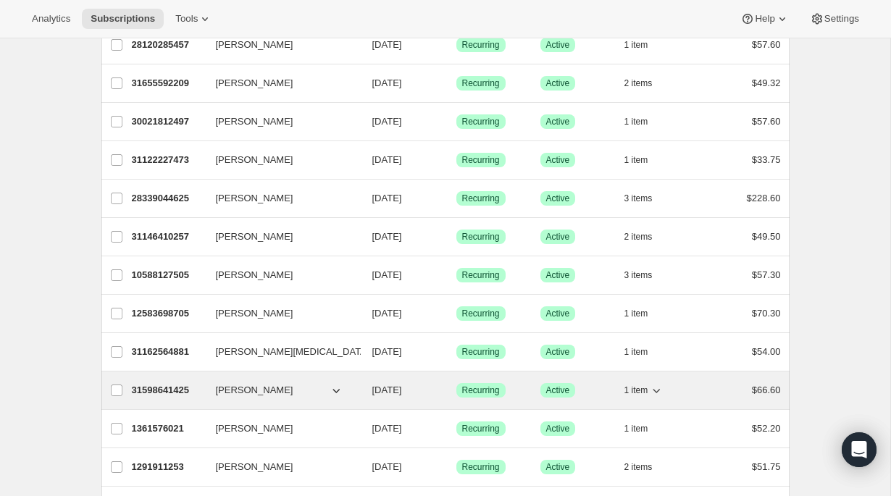
click at [660, 391] on icon "button" at bounding box center [656, 390] width 14 height 14
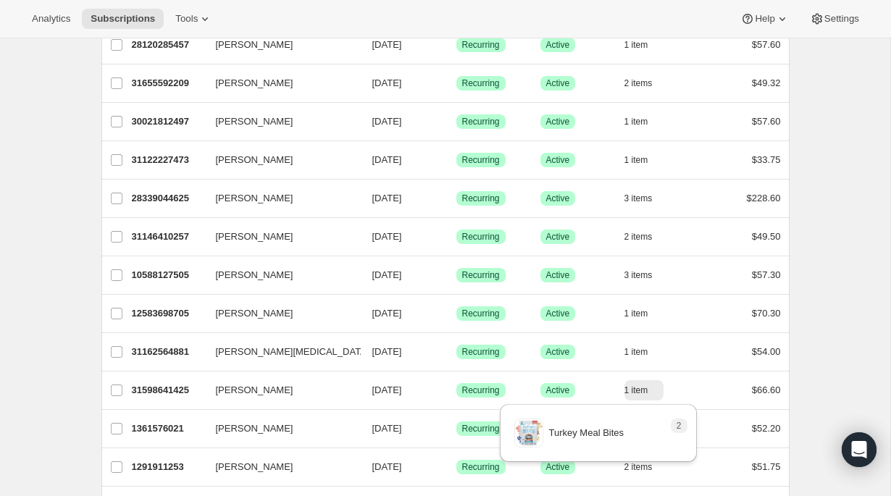
click at [822, 382] on div "Subscriptions. This page is ready Subscriptions Bulk updates More actions Bulk …" at bounding box center [445, 159] width 890 height 2119
drag, startPoint x: 295, startPoint y: 389, endPoint x: 21, endPoint y: 440, distance: 279.1
click at [21, 440] on div "Subscriptions. This page is ready Subscriptions Bulk updates More actions Bulk …" at bounding box center [445, 159] width 890 height 2119
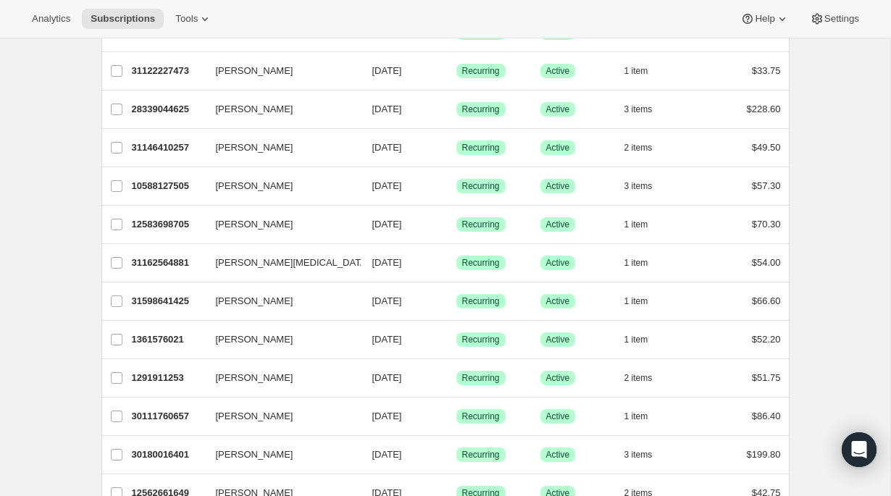
scroll to position [1100, 0]
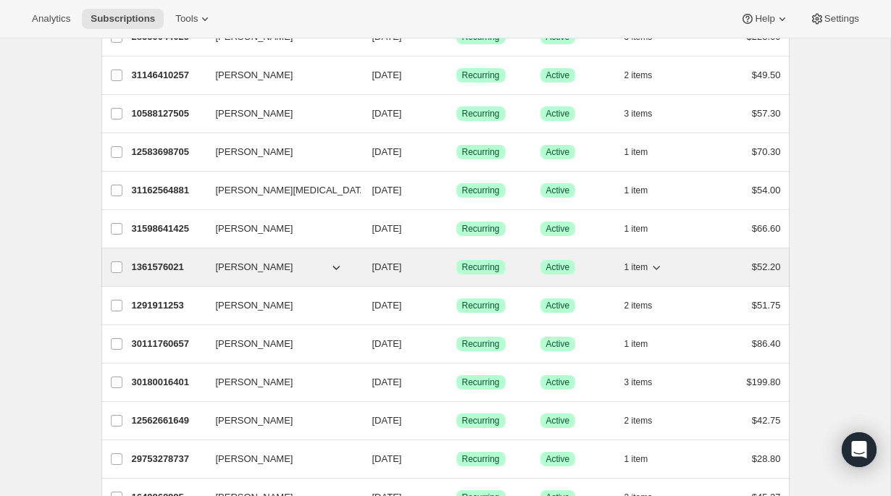
click at [658, 272] on icon "button" at bounding box center [656, 267] width 14 height 14
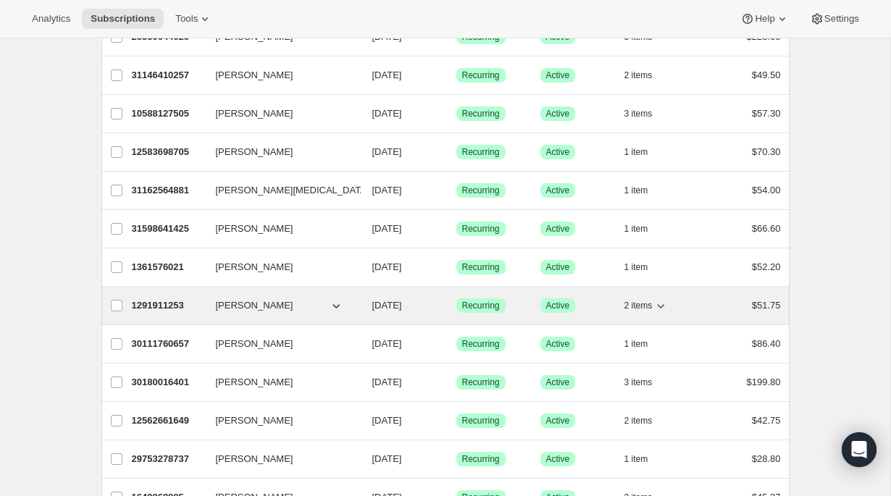
click at [661, 307] on icon "button" at bounding box center [660, 305] width 14 height 14
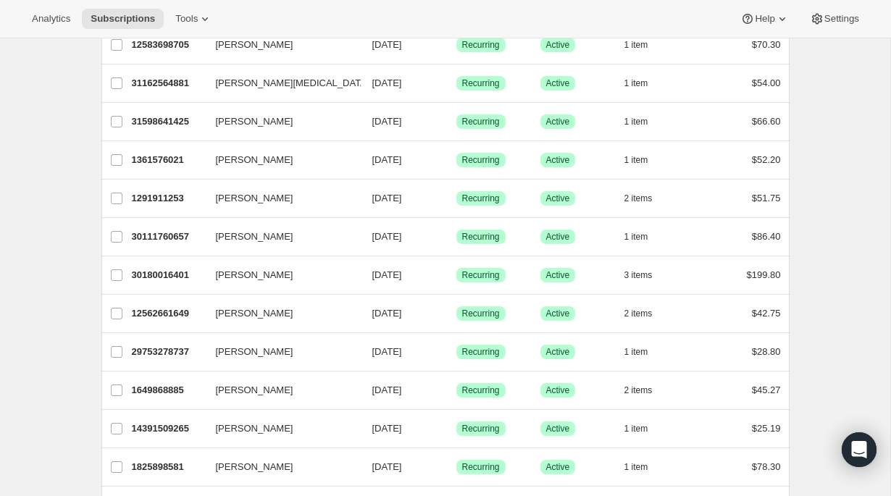
scroll to position [1243, 0]
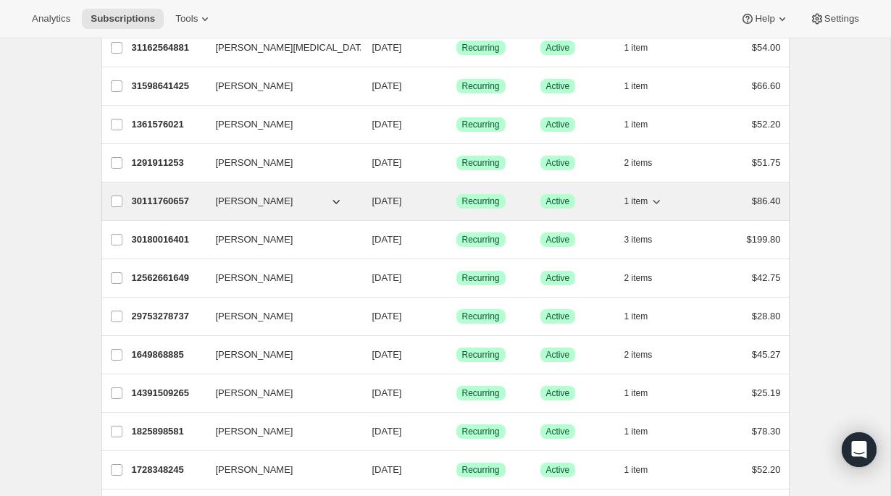
click at [661, 203] on icon "button" at bounding box center [656, 201] width 14 height 14
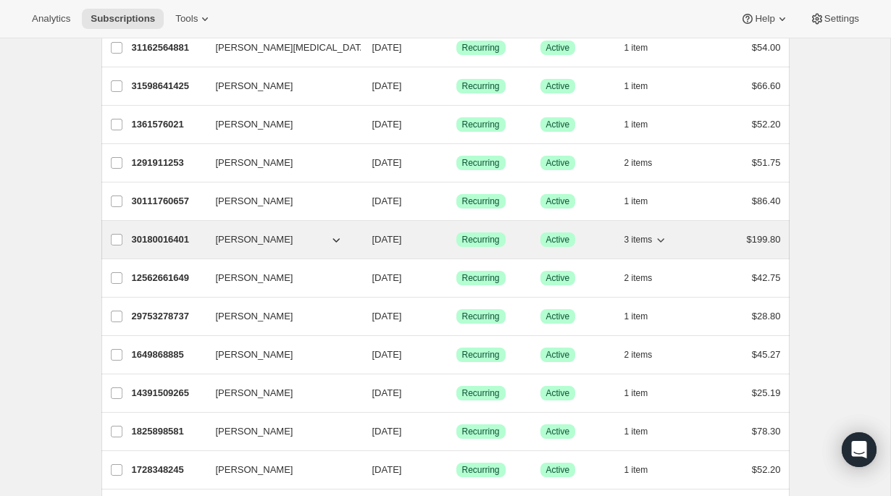
click at [665, 238] on icon "button" at bounding box center [660, 239] width 14 height 14
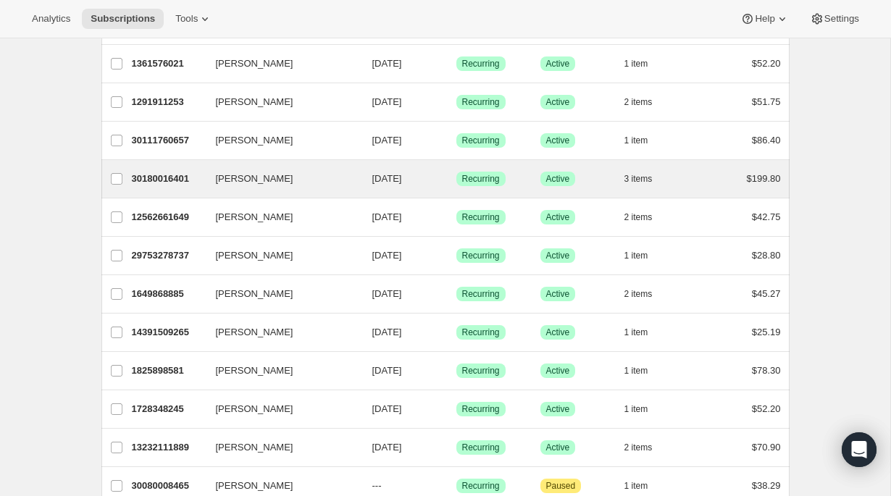
scroll to position [1315, 0]
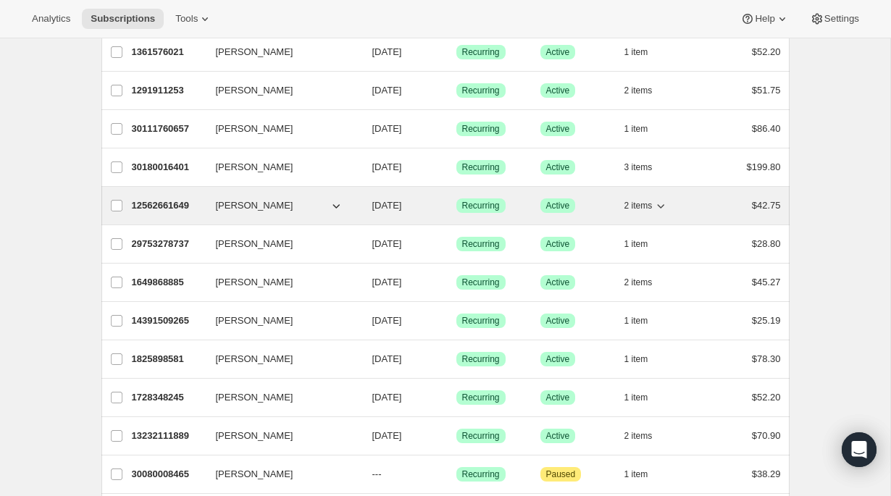
click at [663, 204] on icon "button" at bounding box center [660, 205] width 14 height 14
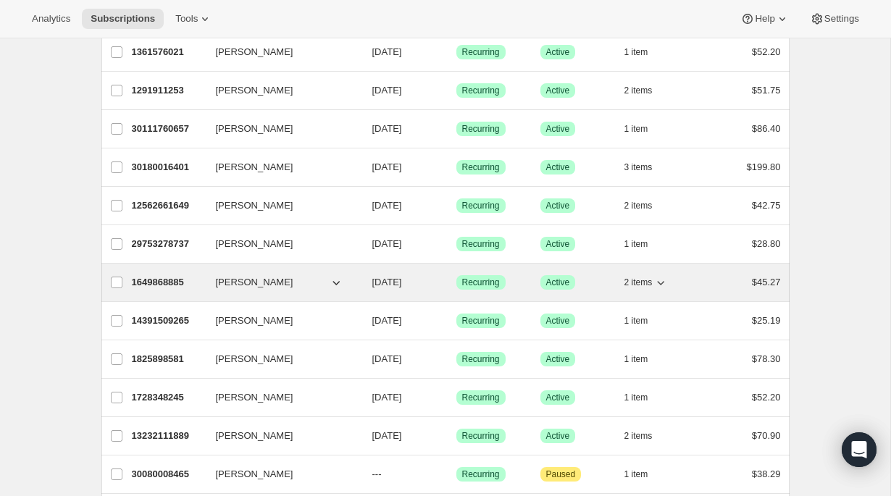
click at [663, 284] on icon "button" at bounding box center [660, 283] width 7 height 4
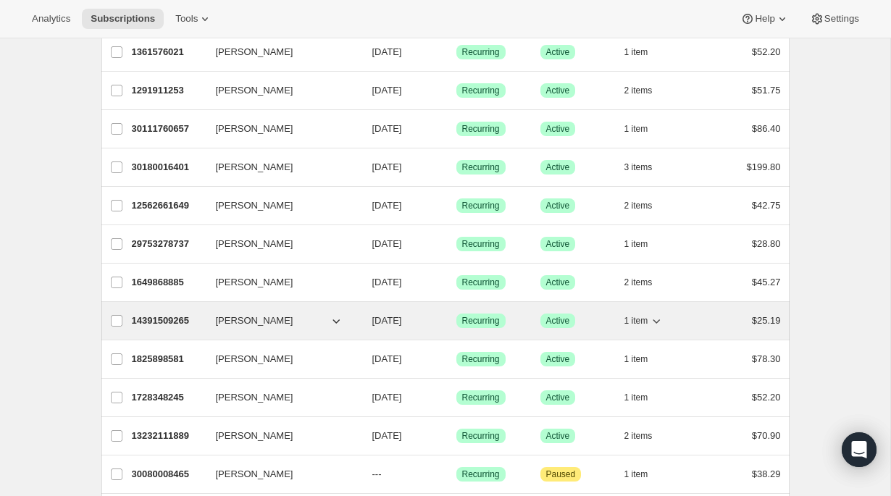
click at [660, 322] on icon "button" at bounding box center [656, 321] width 14 height 14
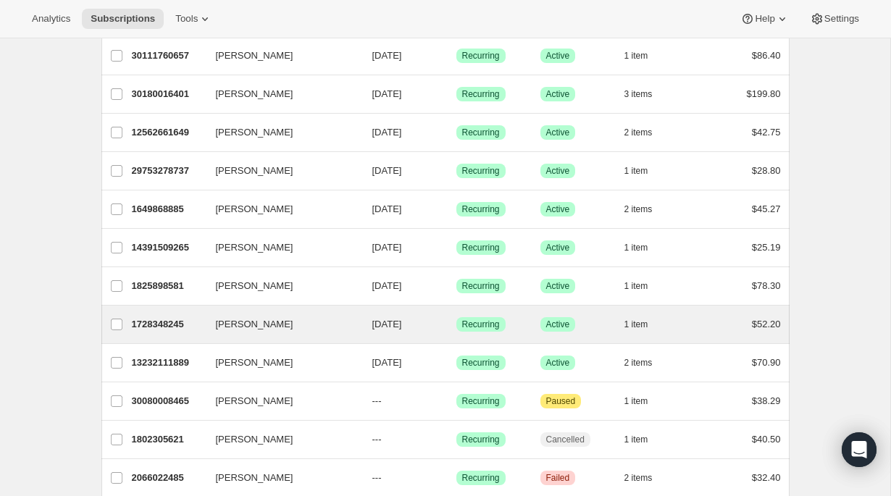
scroll to position [1397, 0]
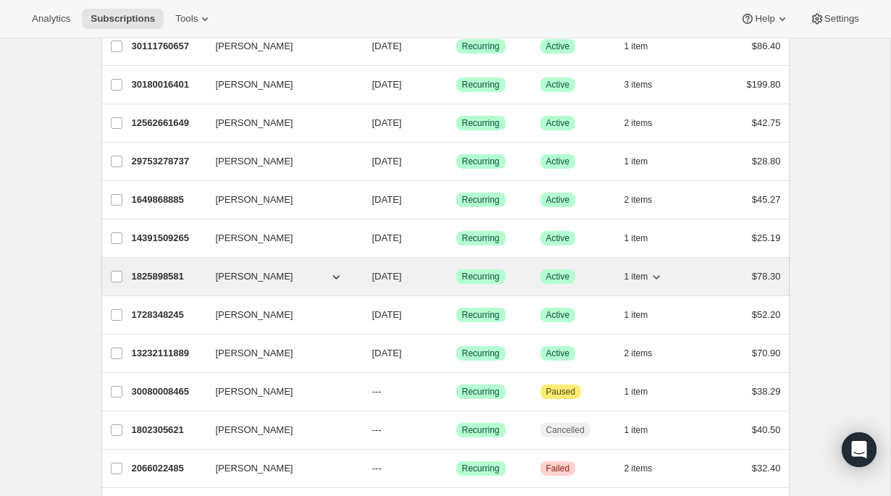
click at [665, 279] on div "1 item" at bounding box center [660, 276] width 72 height 20
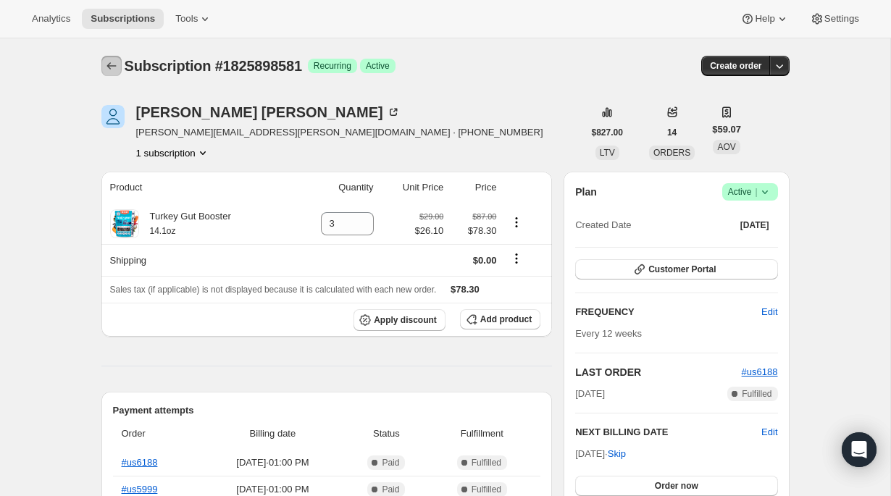
click at [103, 63] on button "Subscriptions" at bounding box center [111, 66] width 20 height 20
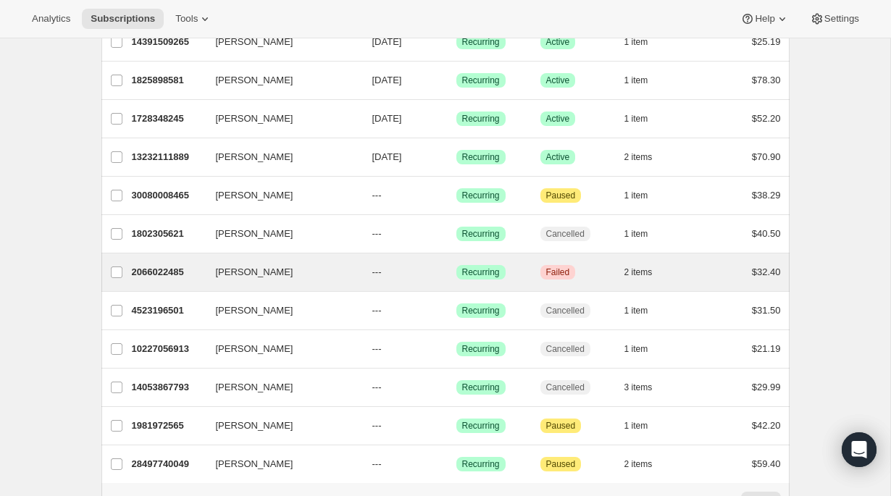
scroll to position [1586, 0]
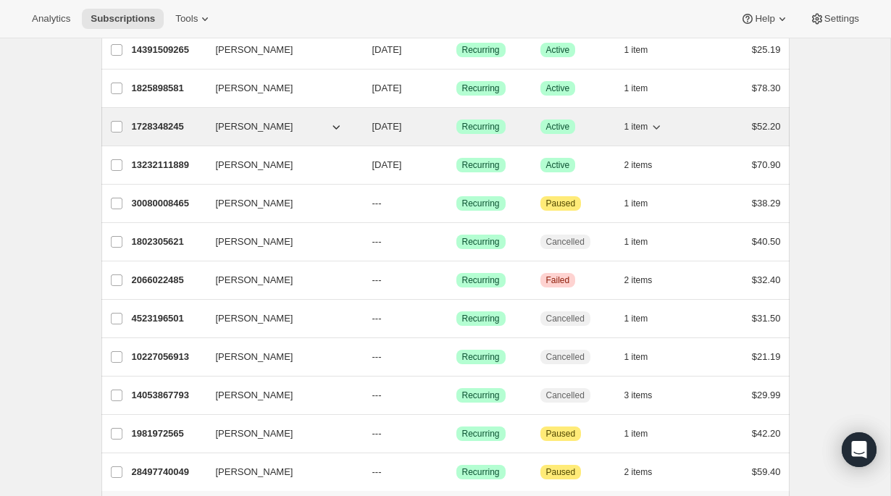
click at [655, 129] on icon "button" at bounding box center [656, 126] width 14 height 14
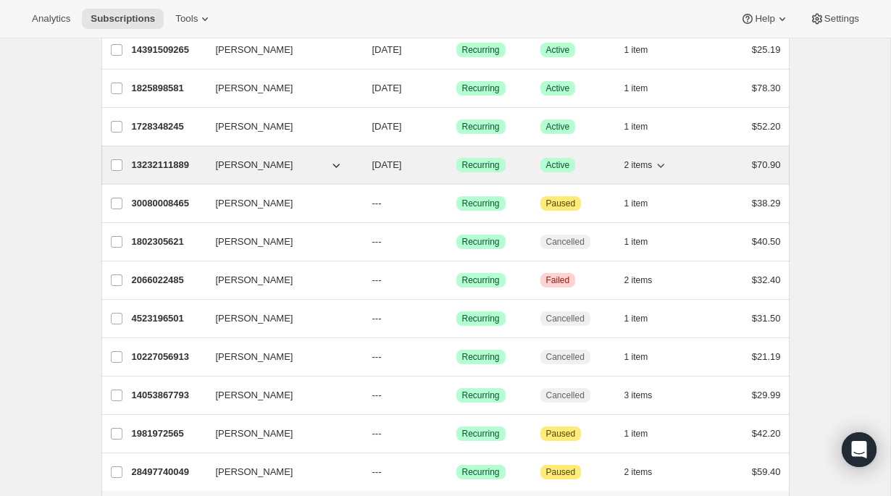
click at [663, 162] on icon "button" at bounding box center [660, 165] width 14 height 14
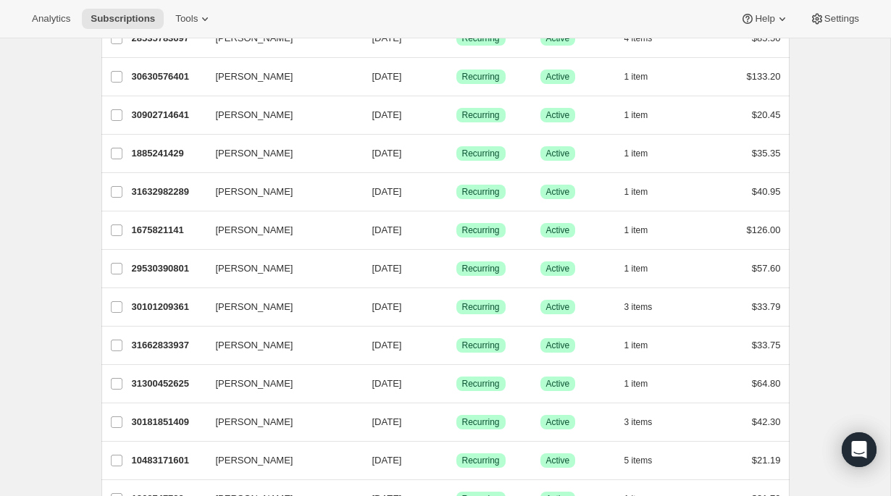
scroll to position [0, 0]
